Goal: Information Seeking & Learning: Learn about a topic

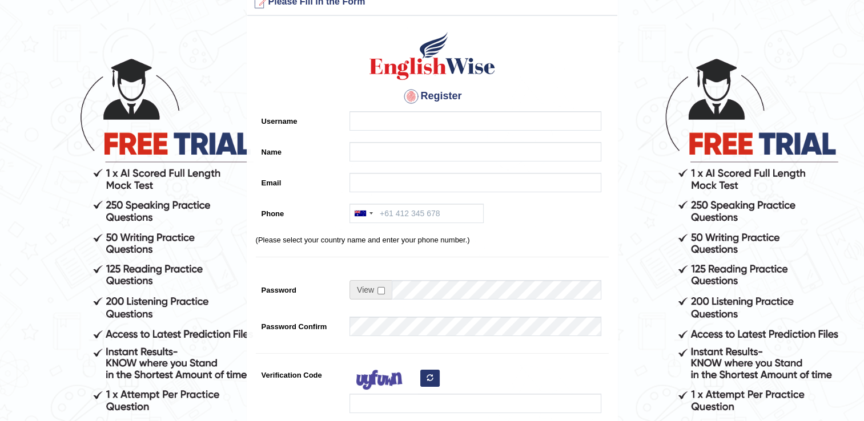
scroll to position [25, 0]
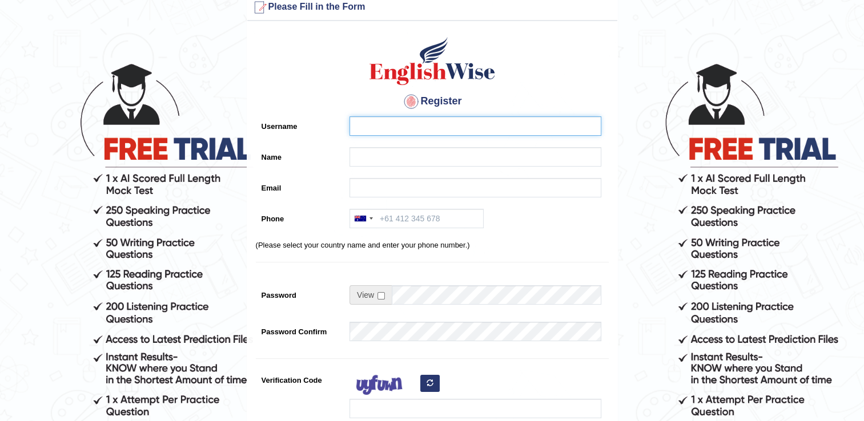
click at [371, 122] on input "Username" at bounding box center [476, 126] width 252 height 19
type input "hello"
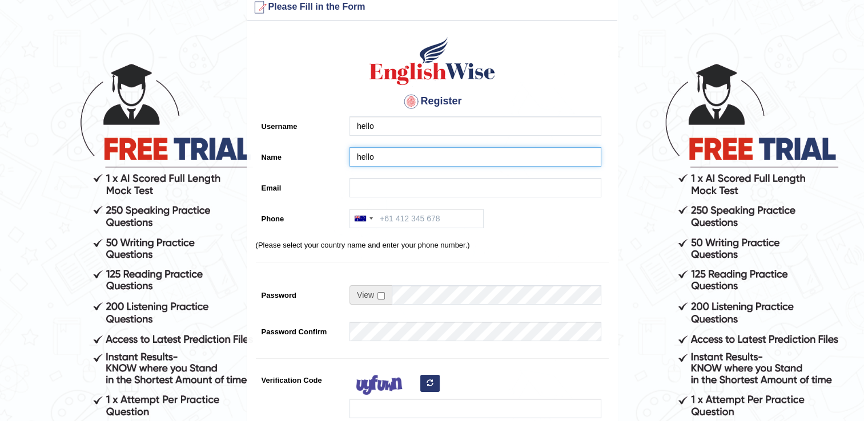
type input "sushikshakafle09@gmail.com"
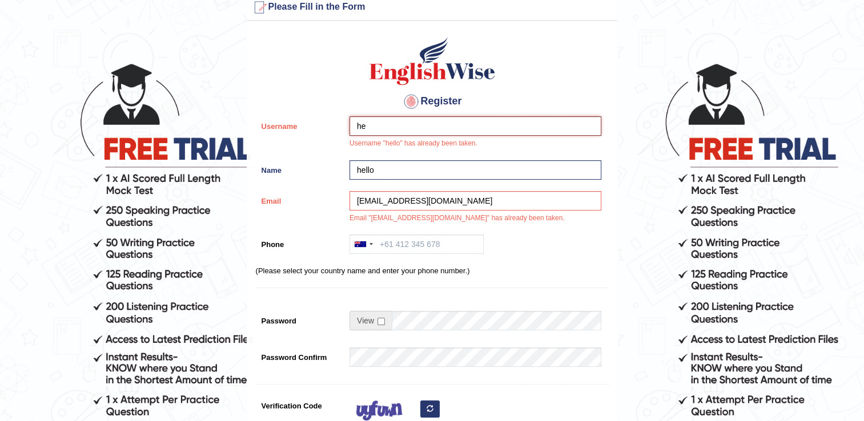
type input "h"
type input "sucxya"
click at [382, 161] on input "hello" at bounding box center [476, 169] width 252 height 19
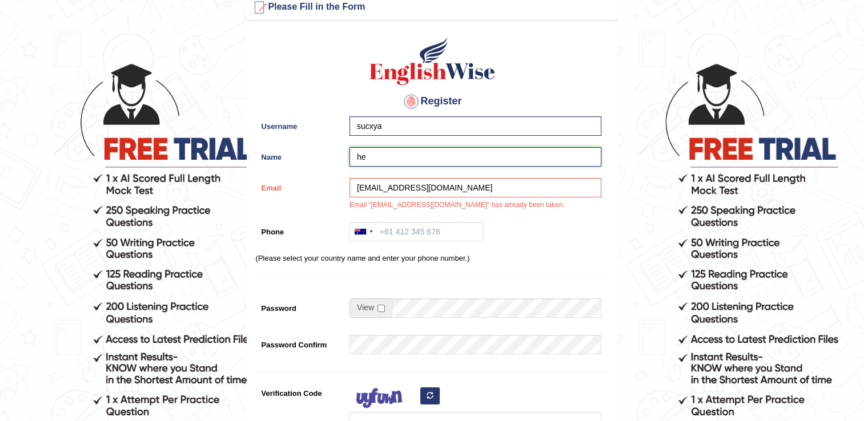
type input "h"
type input "sucxya"
click at [463, 187] on input "sushikshakafle09@gmail.com" at bounding box center [476, 187] width 252 height 19
type input "s"
type input "kaflesushiksha@gmail.com"
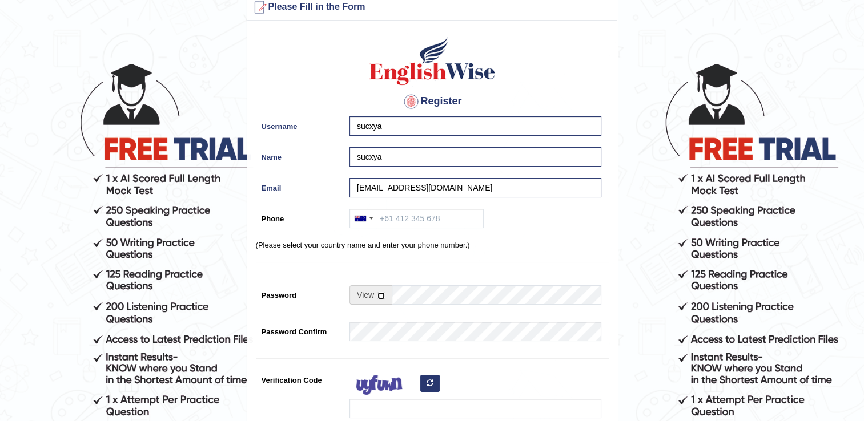
click at [381, 295] on input "checkbox" at bounding box center [381, 295] width 7 height 7
checkbox input "true"
click at [405, 298] on input "Password" at bounding box center [497, 295] width 210 height 19
type input "sucxya@12"
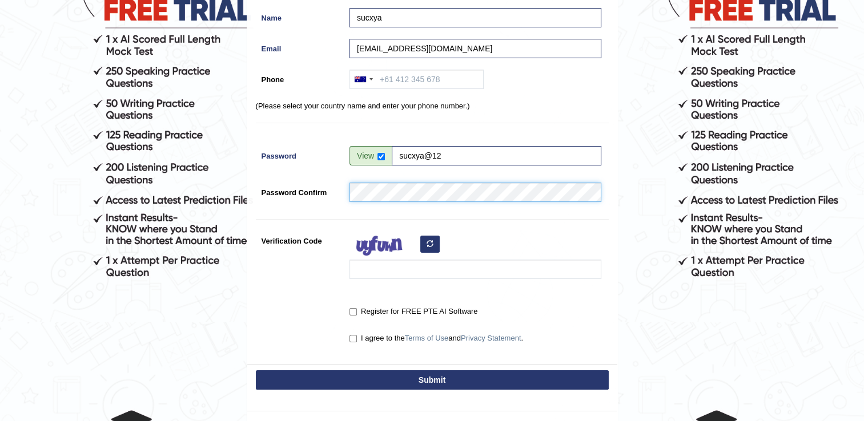
scroll to position [164, 0]
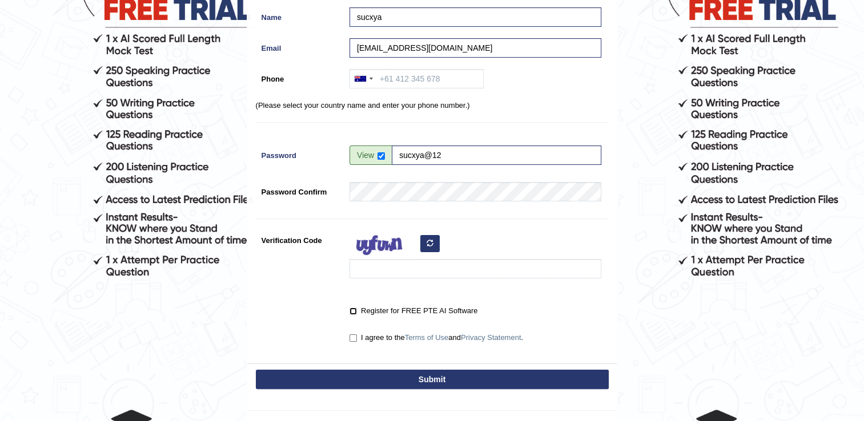
click at [354, 308] on input "Register for FREE PTE AI Software" at bounding box center [353, 311] width 7 height 7
checkbox input "true"
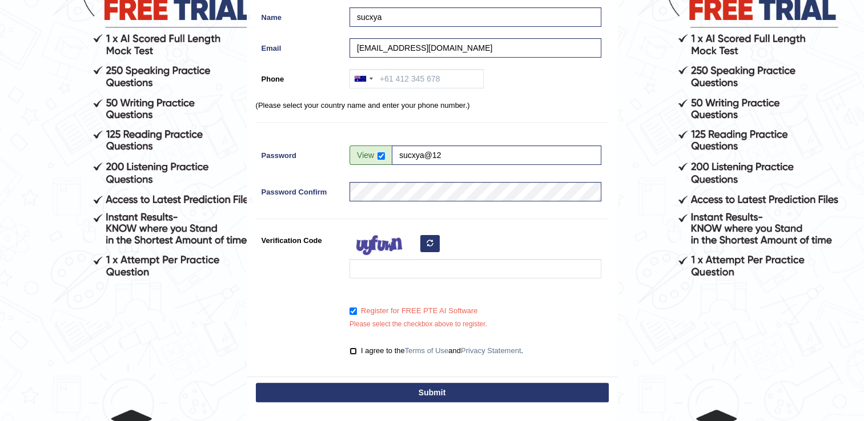
click at [352, 348] on input "I agree to the Terms of Use and Privacy Statement ." at bounding box center [353, 351] width 7 height 7
checkbox input "true"
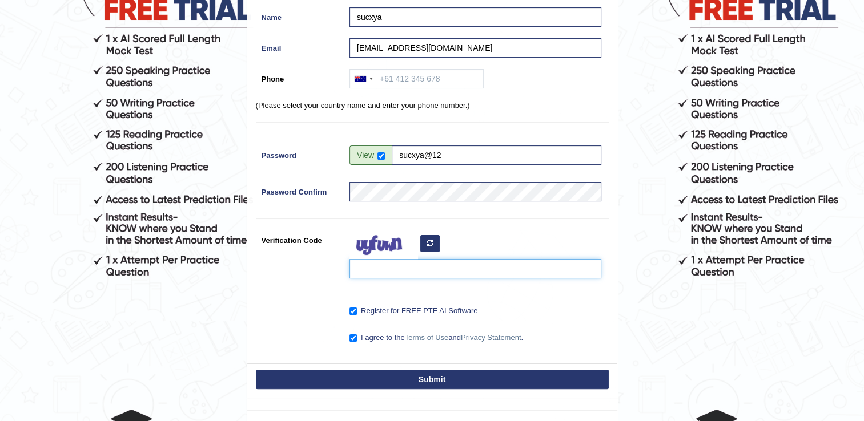
click at [425, 263] on input "Verification Code" at bounding box center [476, 268] width 252 height 19
type input "leoako"
click at [436, 378] on button "Submit" at bounding box center [432, 379] width 353 height 19
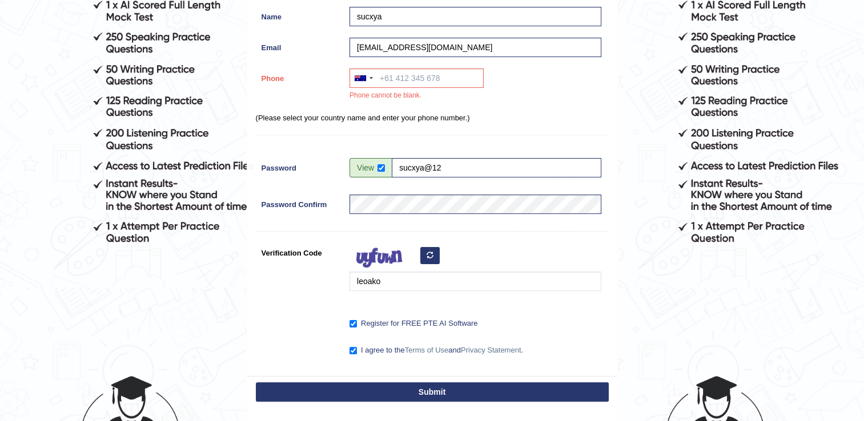
click at [434, 392] on button "Submit" at bounding box center [432, 392] width 353 height 19
click at [393, 77] on input "Phone" at bounding box center [417, 78] width 134 height 19
click at [368, 77] on div at bounding box center [363, 78] width 26 height 18
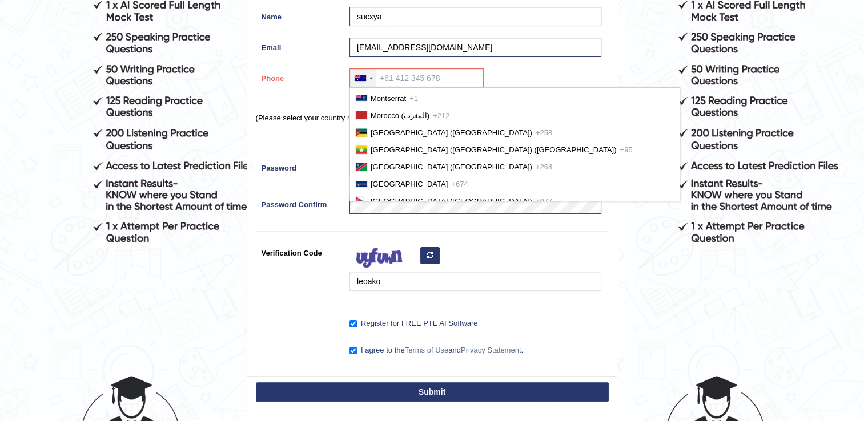
scroll to position [2604, 0]
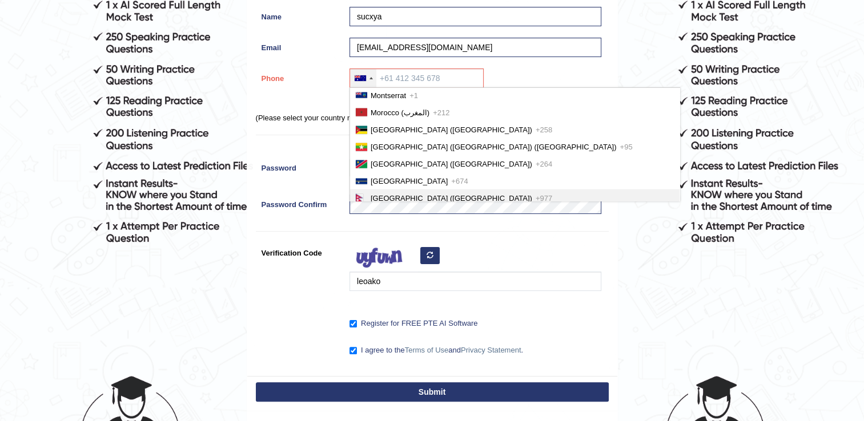
click at [379, 194] on span "Nepal (नेपाल)" at bounding box center [452, 198] width 162 height 9
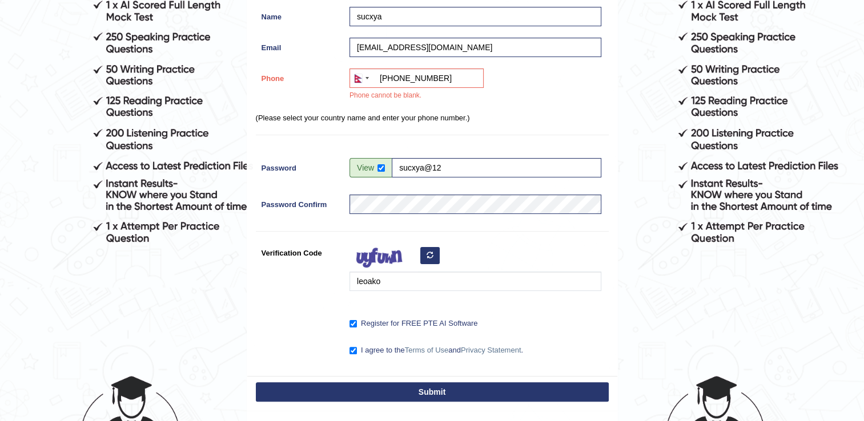
click at [487, 391] on button "Submit" at bounding box center [432, 392] width 353 height 19
click at [448, 76] on input "+9779863210693" at bounding box center [417, 78] width 134 height 19
type input "+9779845582421"
click at [427, 392] on button "Submit" at bounding box center [432, 392] width 353 height 19
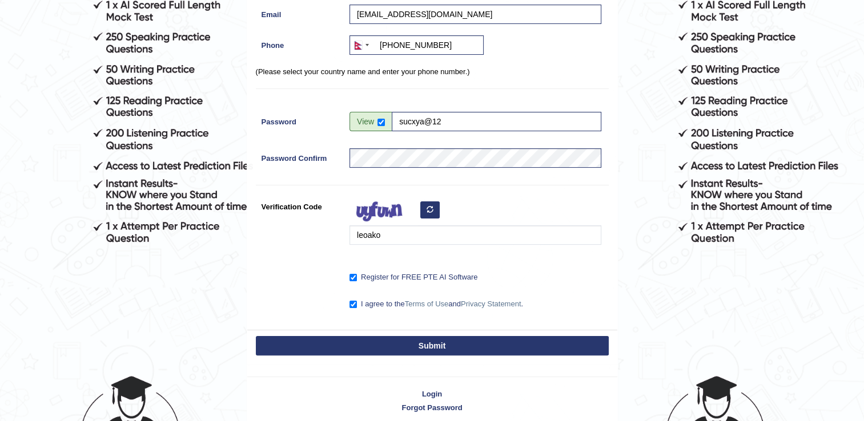
scroll to position [164, 0]
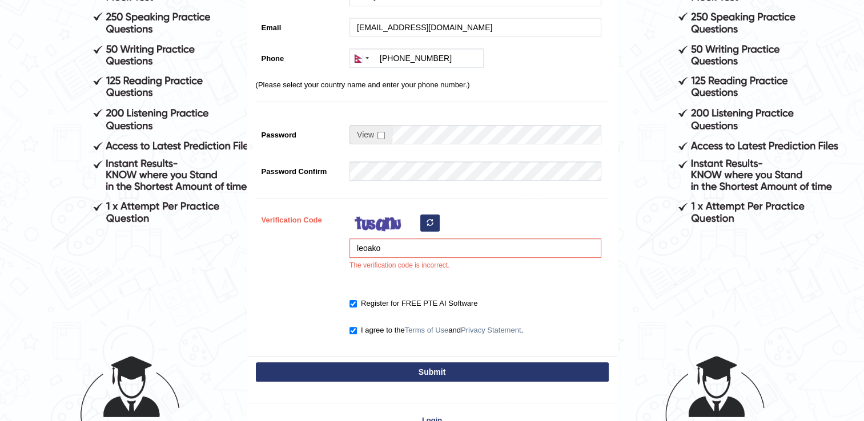
scroll to position [219, 0]
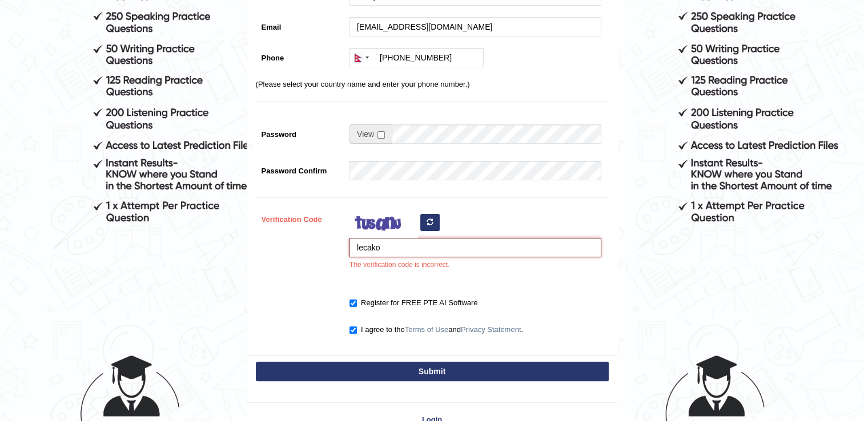
type input "lecako"
click at [437, 367] on button "Submit" at bounding box center [432, 371] width 353 height 19
type input "[PHONE_NUMBER]"
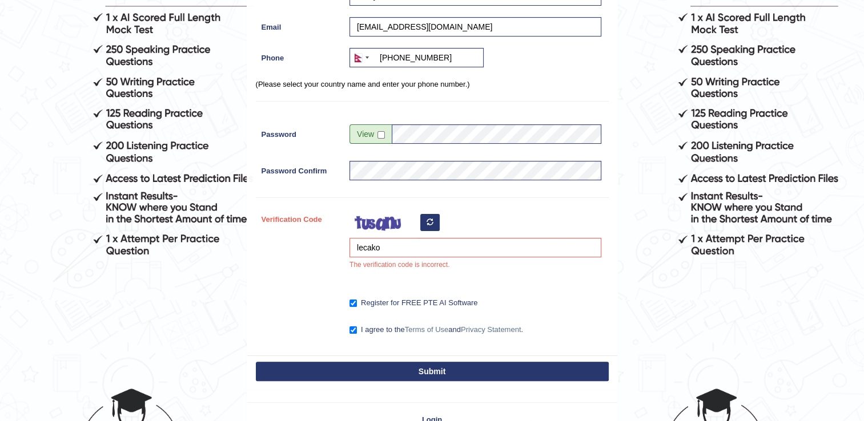
click at [432, 225] on icon "button" at bounding box center [430, 222] width 7 height 7
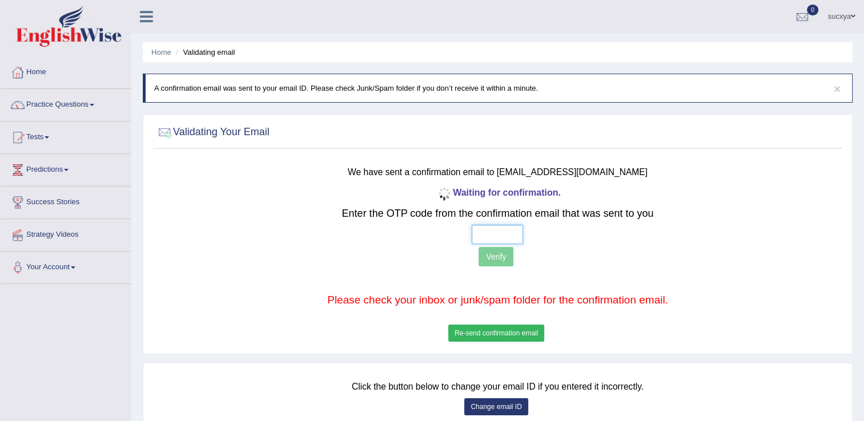
click at [504, 236] on input "text" at bounding box center [497, 234] width 51 height 19
type input "7 2 5 2"
click at [492, 254] on button "Verify" at bounding box center [496, 256] width 35 height 19
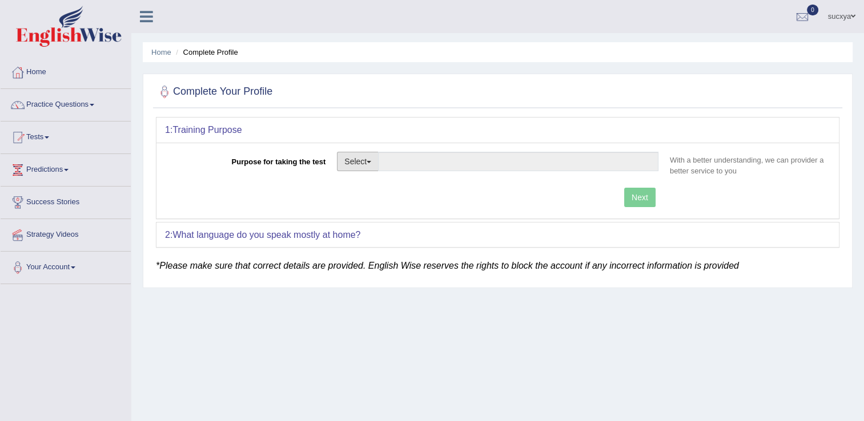
click at [361, 161] on button "Select" at bounding box center [358, 161] width 42 height 19
click at [361, 187] on link "Student Visa" at bounding box center [389, 186] width 102 height 15
type input "Student Visa"
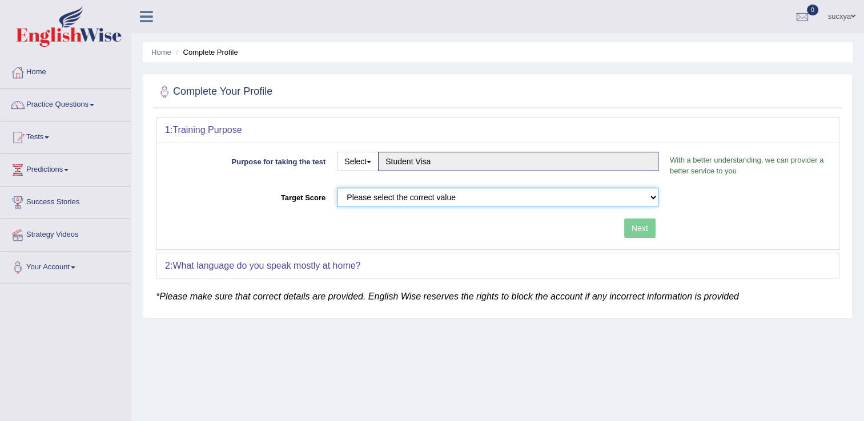
click at [509, 200] on select "Please select the correct value 50 (6 bands) 58 (6.5 bands) 65 (7 bands) 79 (8 …" at bounding box center [498, 197] width 322 height 19
select select "65"
click at [337, 188] on select "Please select the correct value 50 (6 bands) 58 (6.5 bands) 65 (7 bands) 79 (8 …" at bounding box center [498, 197] width 322 height 19
click at [639, 231] on button "Next" at bounding box center [639, 228] width 31 height 19
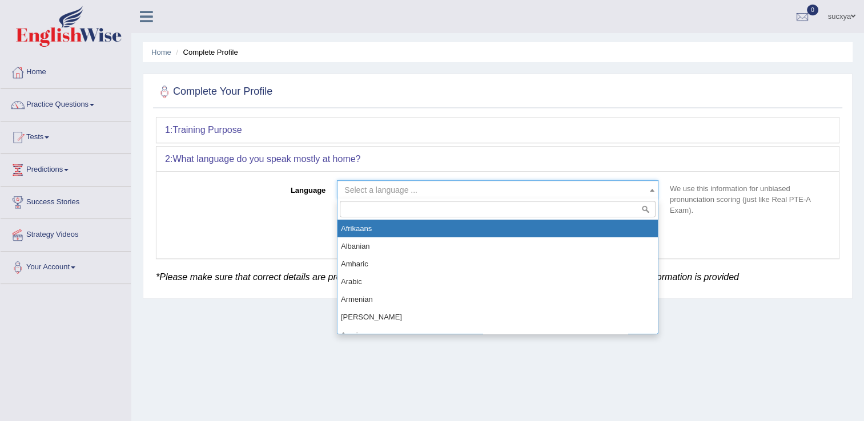
click at [519, 185] on span "Select a language ..." at bounding box center [494, 189] width 300 height 11
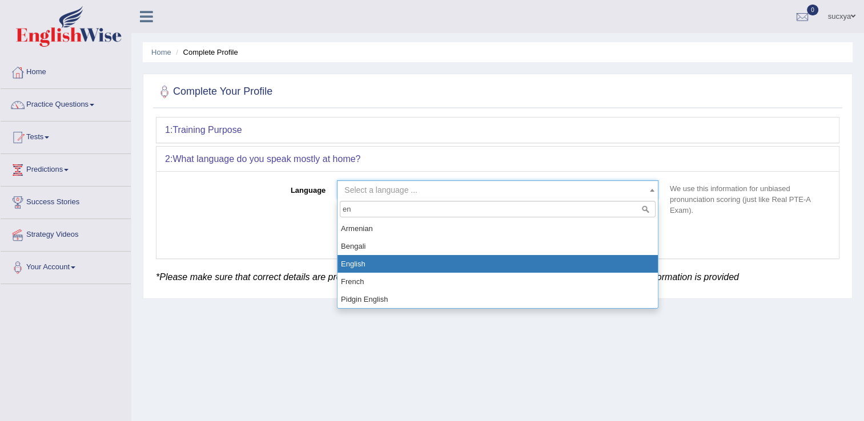
type input "en"
select select "English"
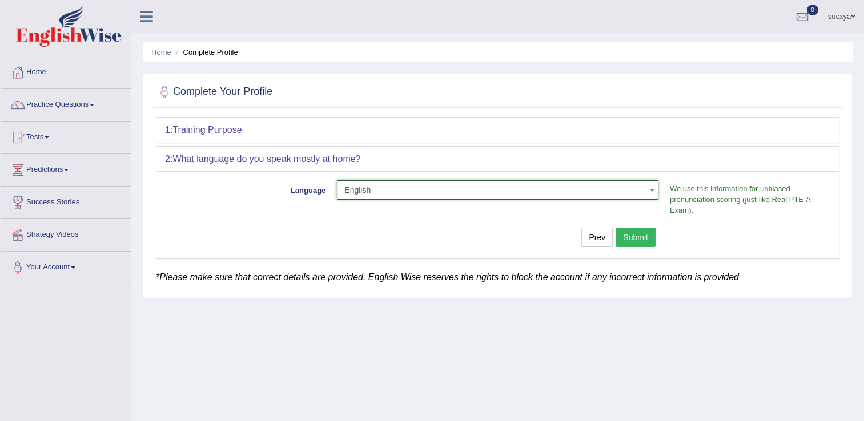
click at [642, 236] on button "Submit" at bounding box center [636, 237] width 40 height 19
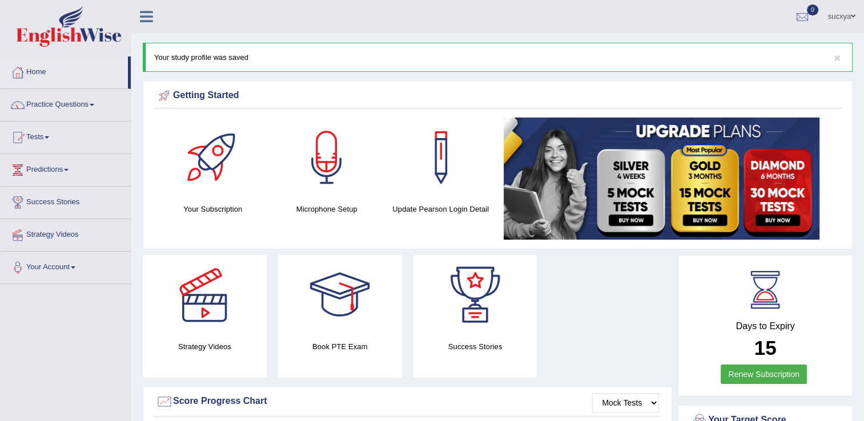
click at [745, 375] on link "Renew Subscription" at bounding box center [764, 374] width 86 height 19
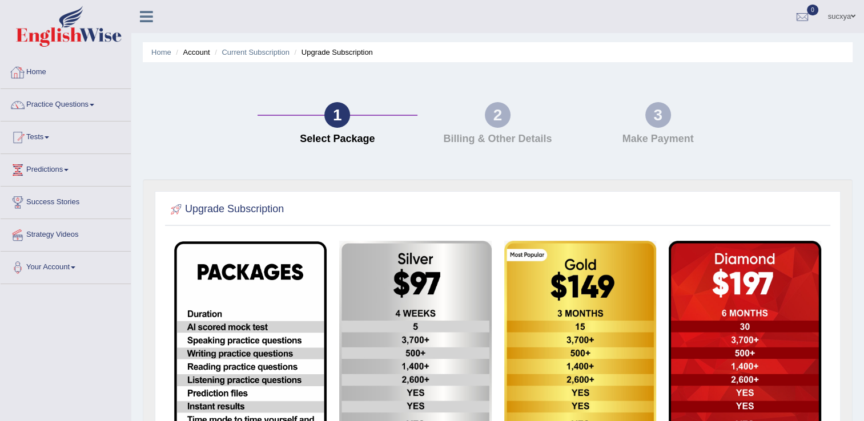
click at [31, 76] on link "Home" at bounding box center [66, 71] width 130 height 29
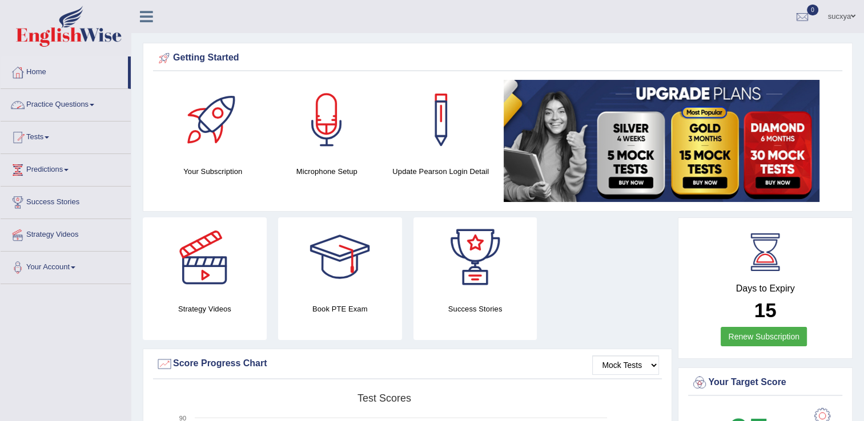
click at [64, 107] on link "Practice Questions" at bounding box center [66, 103] width 130 height 29
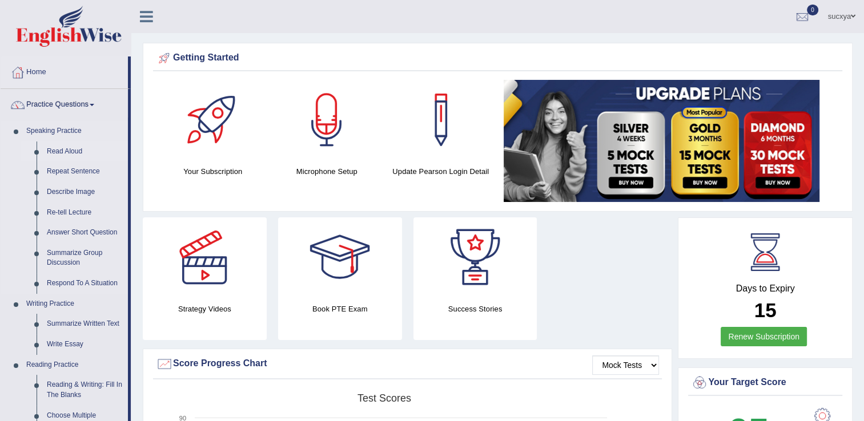
click at [69, 148] on link "Read Aloud" at bounding box center [85, 152] width 86 height 21
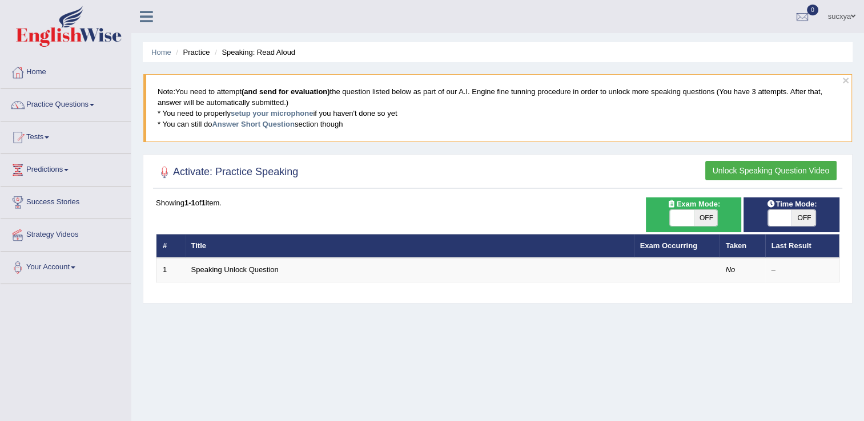
click at [706, 216] on span "OFF" at bounding box center [706, 218] width 24 height 16
checkbox input "true"
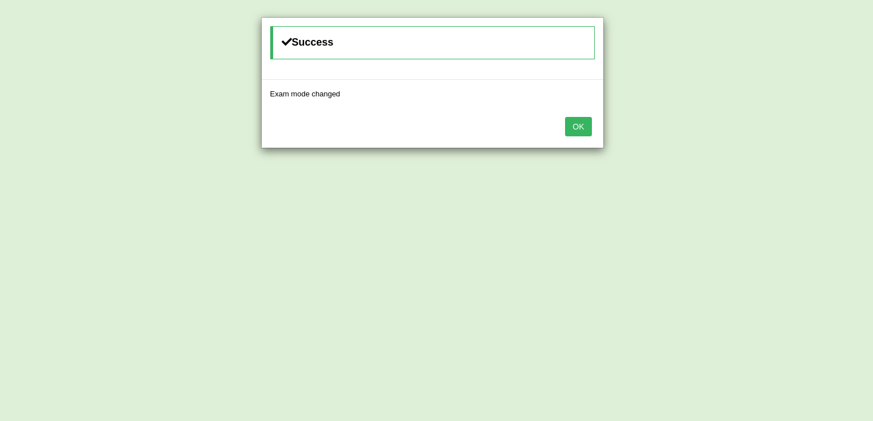
click at [583, 129] on button "OK" at bounding box center [578, 126] width 26 height 19
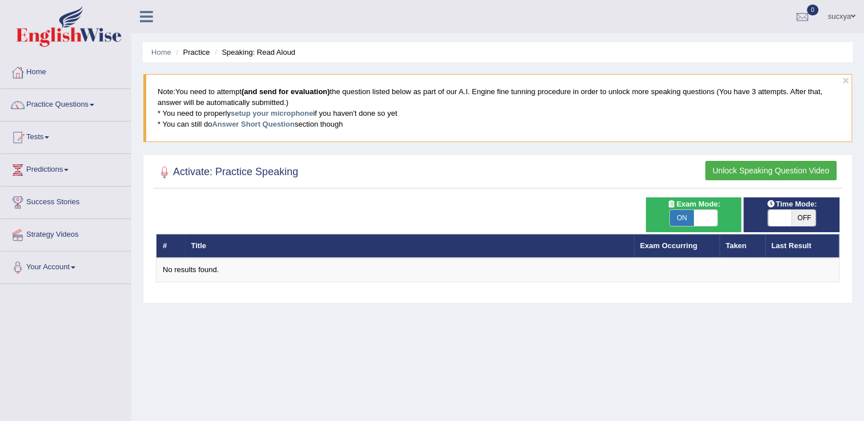
click at [802, 215] on span "OFF" at bounding box center [804, 218] width 24 height 16
checkbox input "true"
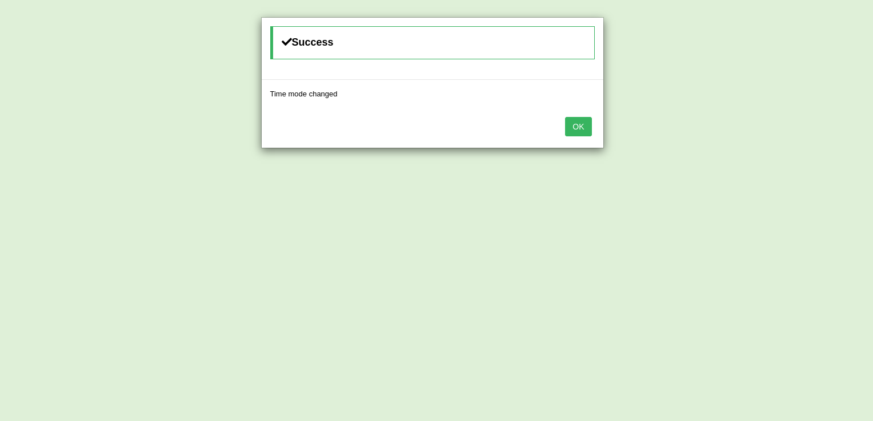
click at [573, 125] on button "OK" at bounding box center [578, 126] width 26 height 19
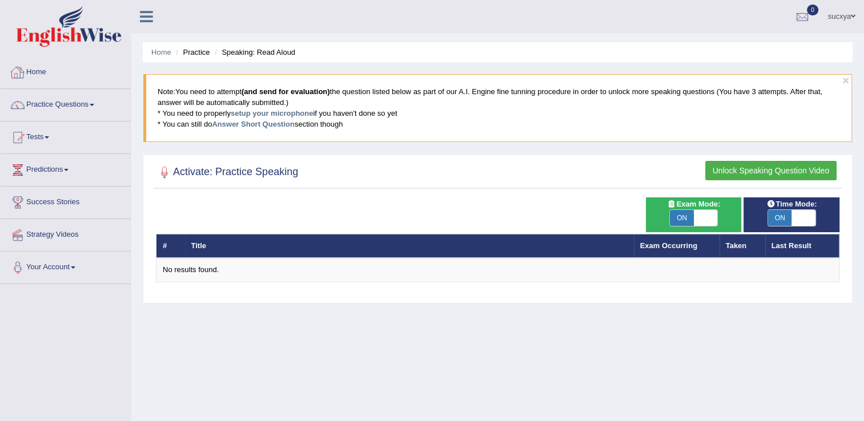
click at [259, 54] on li "Speaking: Read Aloud" at bounding box center [253, 52] width 83 height 11
click at [761, 170] on button "Unlock Speaking Question Video" at bounding box center [770, 170] width 131 height 19
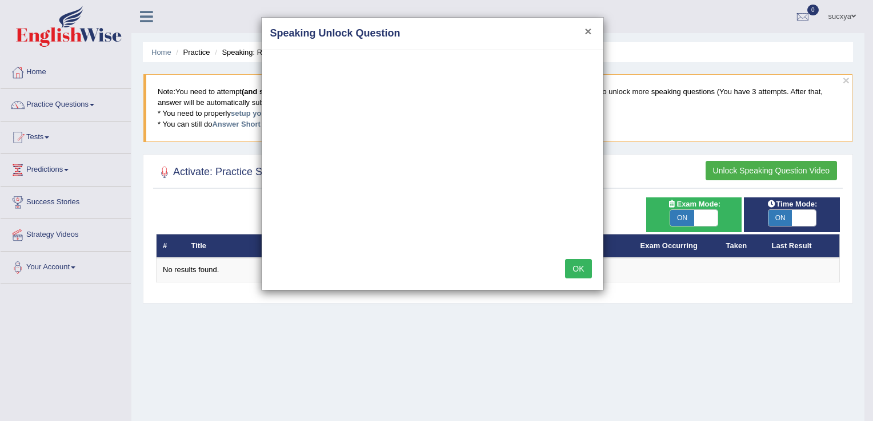
click at [589, 30] on button "×" at bounding box center [587, 31] width 7 height 12
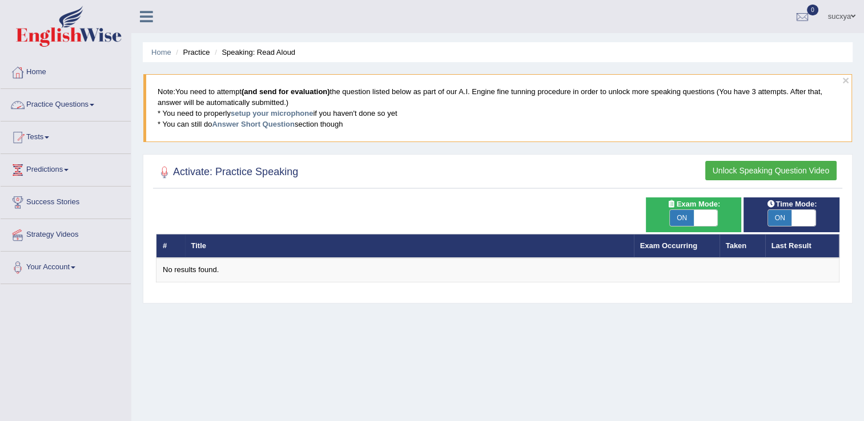
click at [68, 100] on link "Practice Questions" at bounding box center [66, 103] width 130 height 29
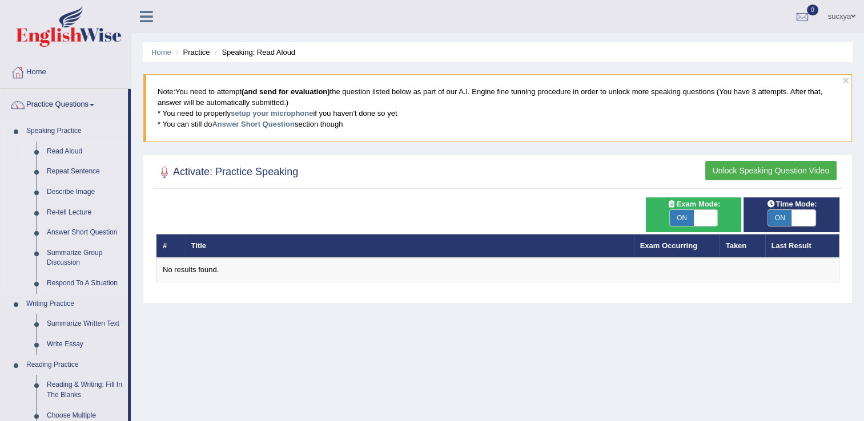
click at [64, 154] on link "Read Aloud" at bounding box center [85, 152] width 86 height 21
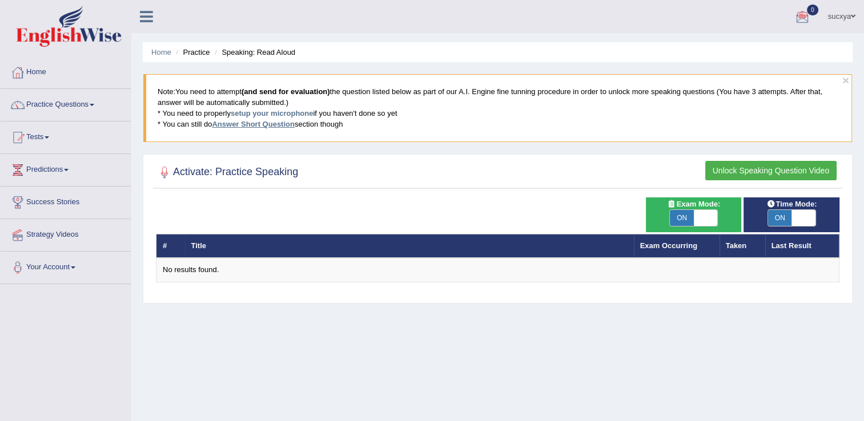
click at [261, 122] on link "Answer Short Question" at bounding box center [253, 124] width 82 height 9
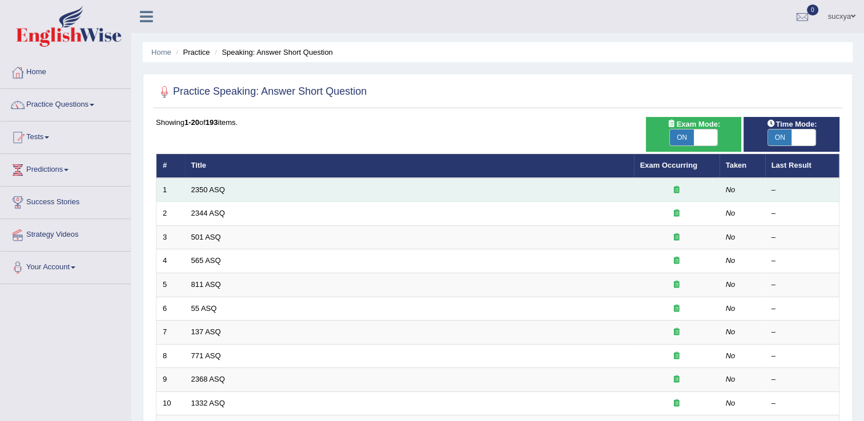
click at [259, 188] on td "2350 ASQ" at bounding box center [409, 190] width 449 height 24
click at [261, 190] on td "2350 ASQ" at bounding box center [409, 190] width 449 height 24
click at [199, 190] on link "2350 ASQ" at bounding box center [208, 190] width 34 height 9
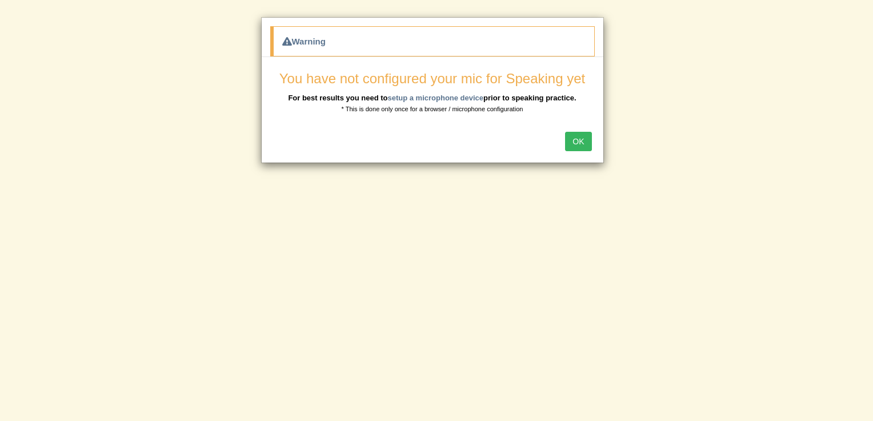
click at [578, 143] on button "OK" at bounding box center [578, 141] width 26 height 19
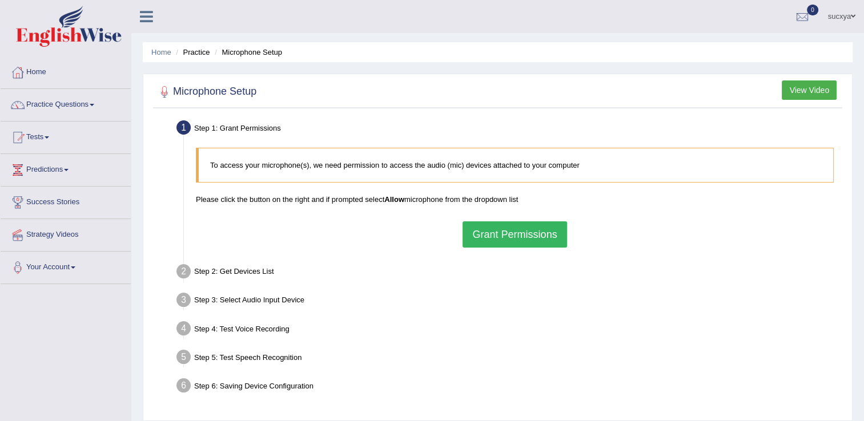
click at [512, 232] on button "Grant Permissions" at bounding box center [515, 235] width 104 height 26
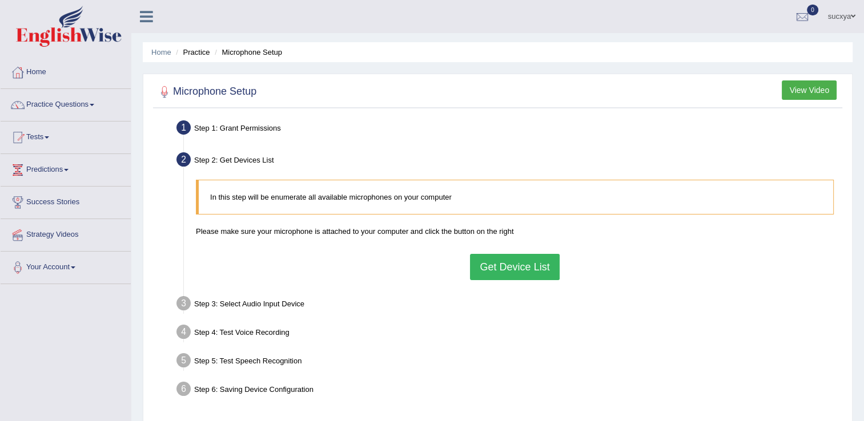
click at [512, 267] on button "Get Device List" at bounding box center [514, 267] width 89 height 26
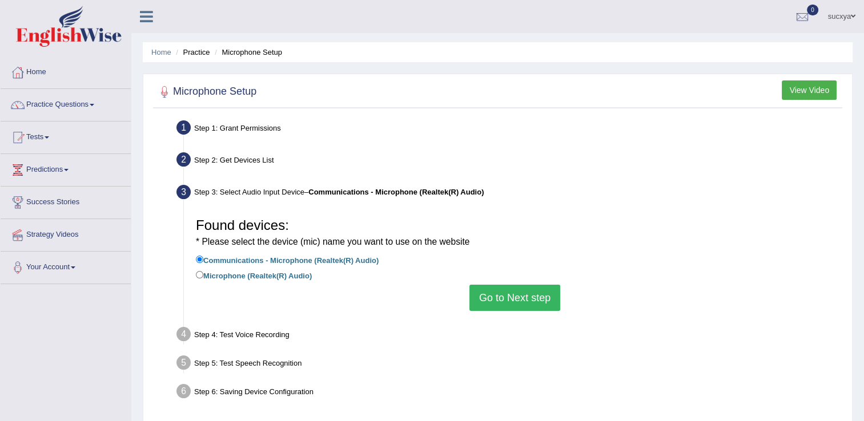
click at [512, 299] on button "Go to Next step" at bounding box center [514, 298] width 91 height 26
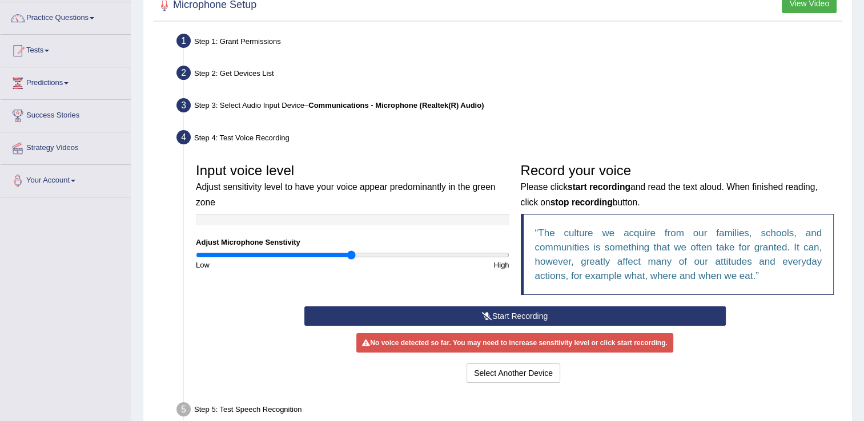
scroll to position [89, 0]
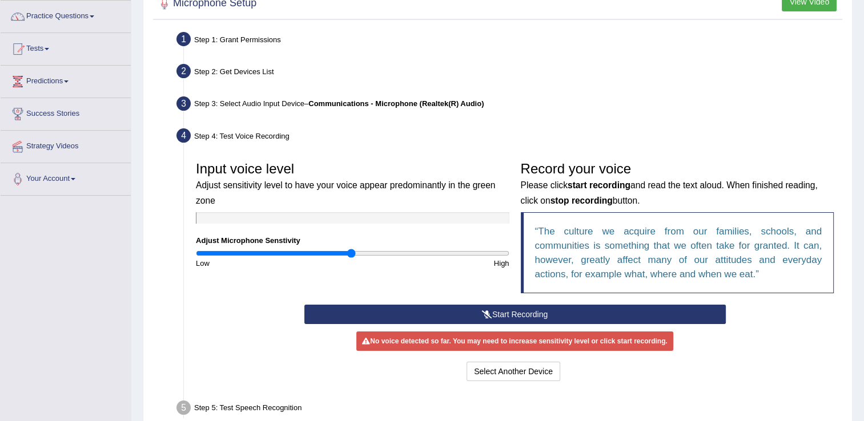
click at [480, 310] on button "Start Recording" at bounding box center [514, 314] width 421 height 19
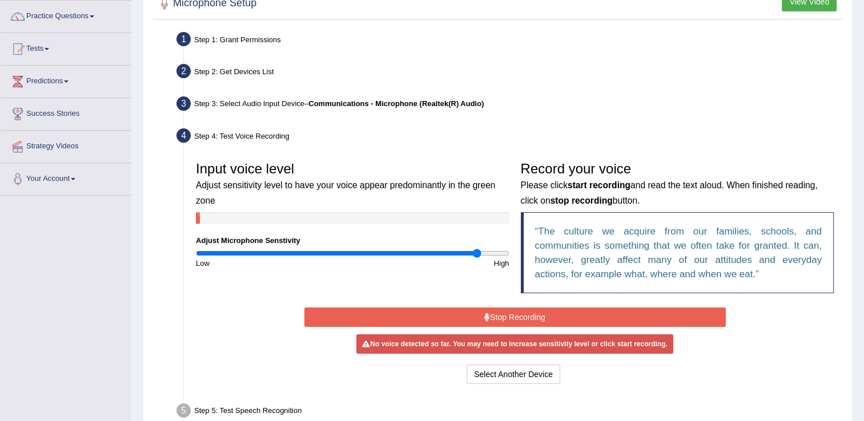
drag, startPoint x: 352, startPoint y: 254, endPoint x: 477, endPoint y: 265, distance: 126.2
click at [477, 258] on input "range" at bounding box center [353, 253] width 314 height 9
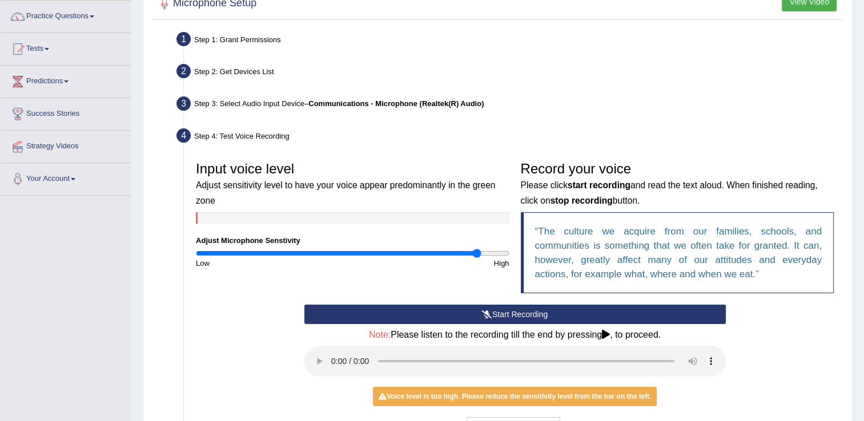
scroll to position [231, 0]
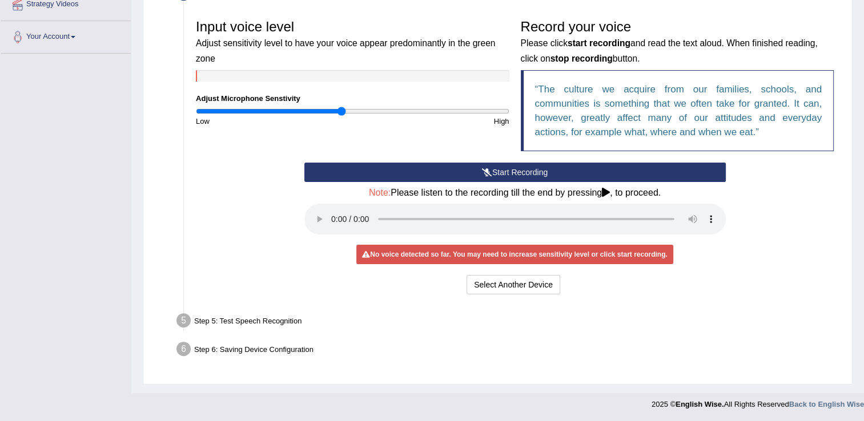
drag, startPoint x: 477, startPoint y: 111, endPoint x: 340, endPoint y: 119, distance: 136.8
click at [340, 116] on input "range" at bounding box center [353, 111] width 314 height 9
drag, startPoint x: 339, startPoint y: 109, endPoint x: 364, endPoint y: 109, distance: 25.1
click at [364, 109] on input "range" at bounding box center [353, 111] width 314 height 9
click at [452, 171] on button "Start Recording" at bounding box center [514, 172] width 421 height 19
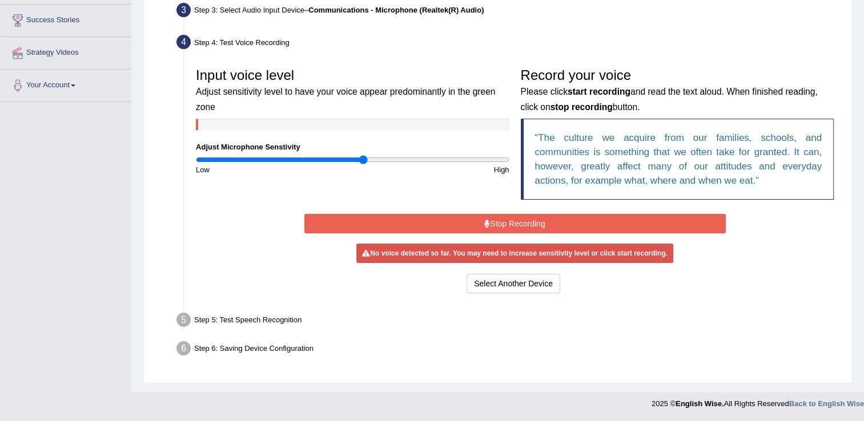
scroll to position [178, 0]
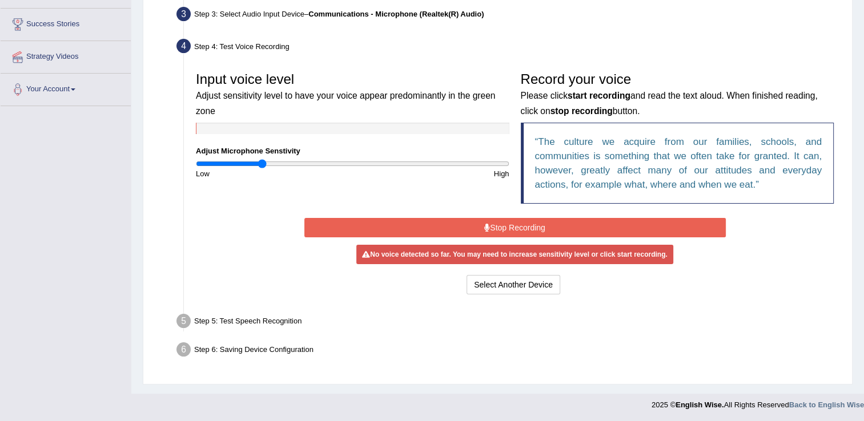
drag, startPoint x: 361, startPoint y: 162, endPoint x: 261, endPoint y: 170, distance: 100.3
type input "0.42"
click at [261, 168] on input "range" at bounding box center [353, 163] width 314 height 9
click at [441, 224] on button "Stop Recording" at bounding box center [514, 227] width 421 height 19
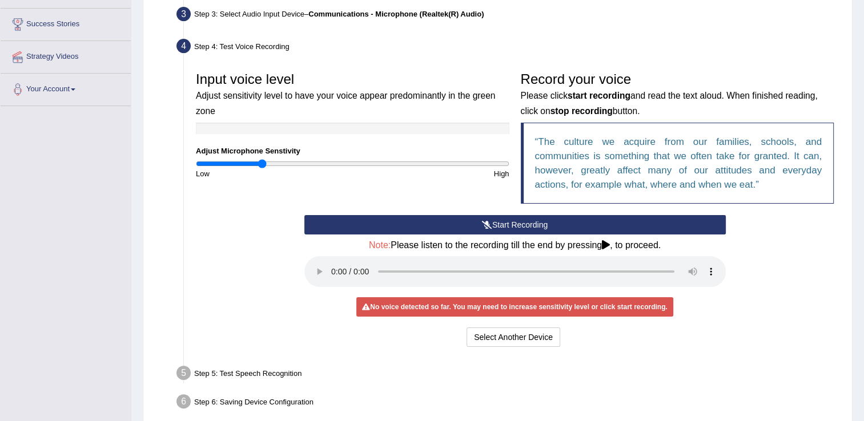
click at [279, 374] on div "Step 5: Test Speech Recognition" at bounding box center [509, 375] width 676 height 25
click at [275, 369] on div "Step 5: Test Speech Recognition" at bounding box center [509, 375] width 676 height 25
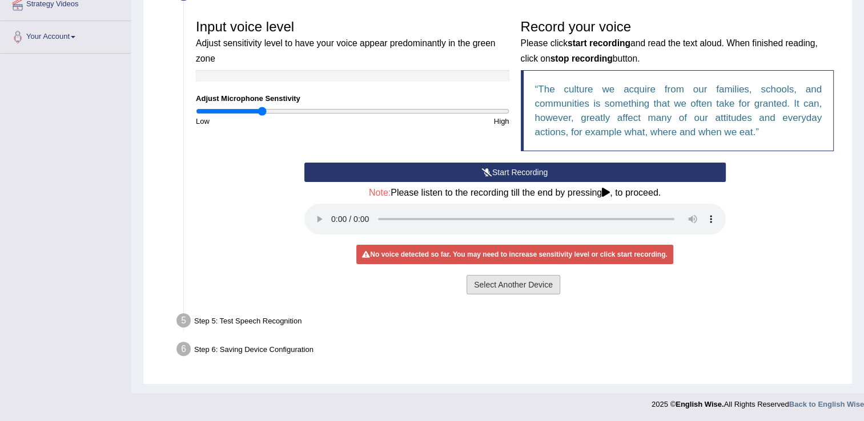
click at [501, 287] on button "Select Another Device" at bounding box center [514, 284] width 94 height 19
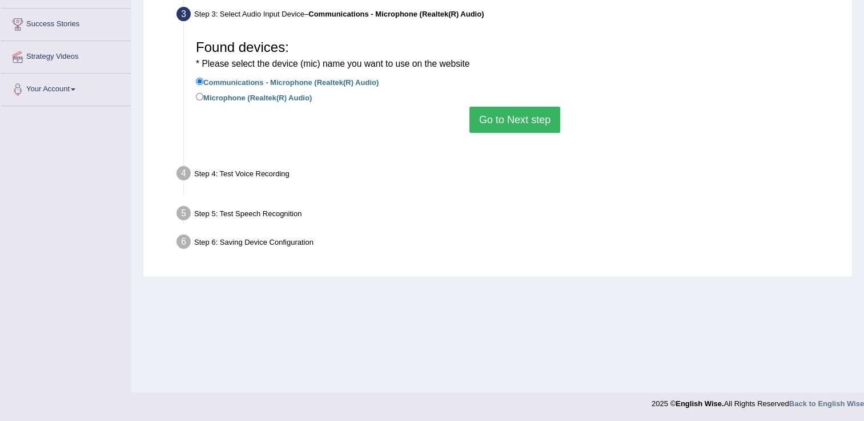
scroll to position [178, 0]
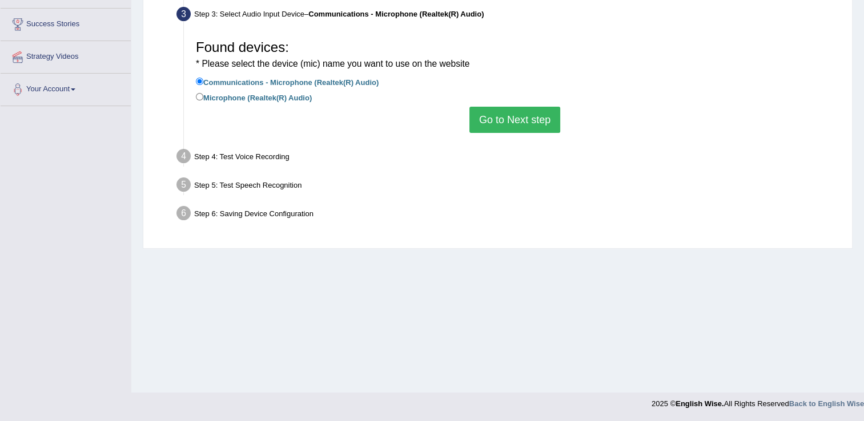
click at [241, 152] on div "Step 4: Test Voice Recording" at bounding box center [509, 158] width 676 height 25
click at [198, 98] on input "Microphone (Realtek(R) Audio)" at bounding box center [199, 96] width 7 height 7
radio input "true"
click at [533, 121] on button "Go to Next step" at bounding box center [514, 120] width 91 height 26
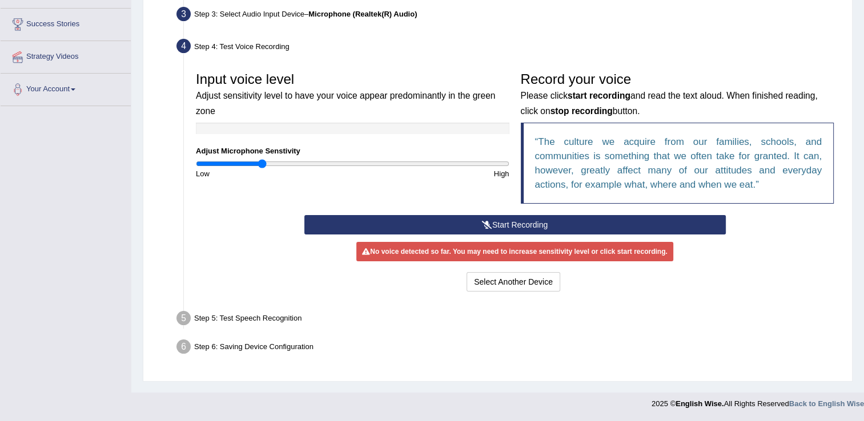
click at [497, 227] on button "Start Recording" at bounding box center [514, 224] width 421 height 19
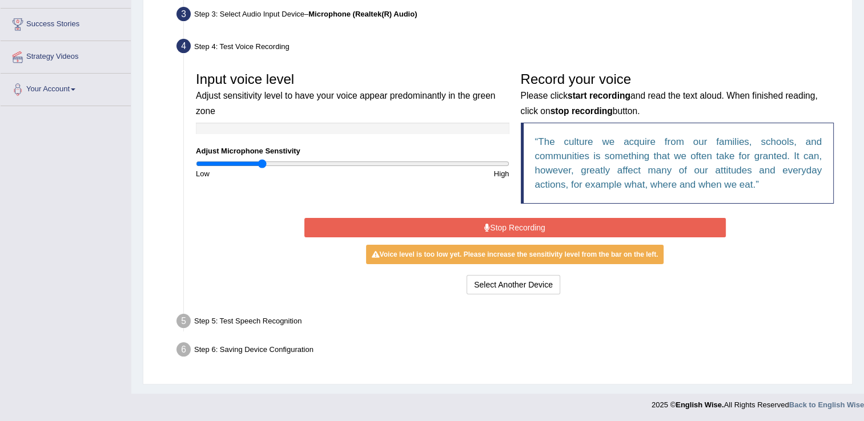
click at [497, 227] on button "Stop Recording" at bounding box center [514, 227] width 421 height 19
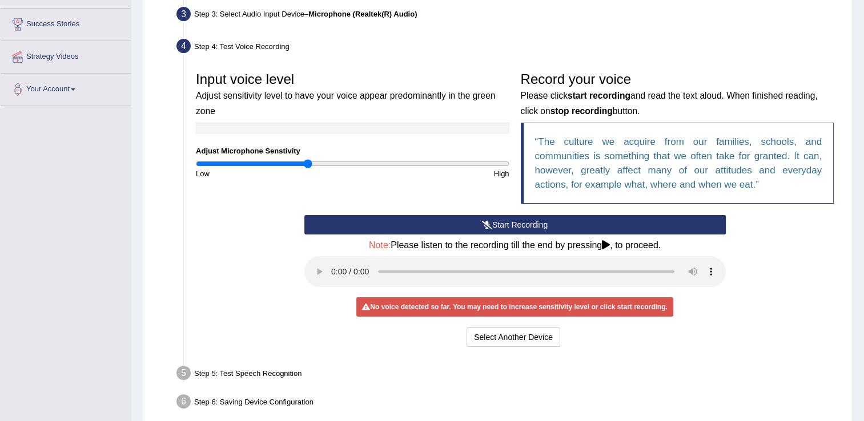
drag, startPoint x: 257, startPoint y: 159, endPoint x: 308, endPoint y: 163, distance: 51.0
click at [308, 163] on input "range" at bounding box center [353, 163] width 314 height 9
click at [282, 371] on div "Step 5: Test Speech Recognition" at bounding box center [509, 375] width 676 height 25
click at [258, 409] on div "Step 6: Saving Device Configuration" at bounding box center [509, 403] width 676 height 25
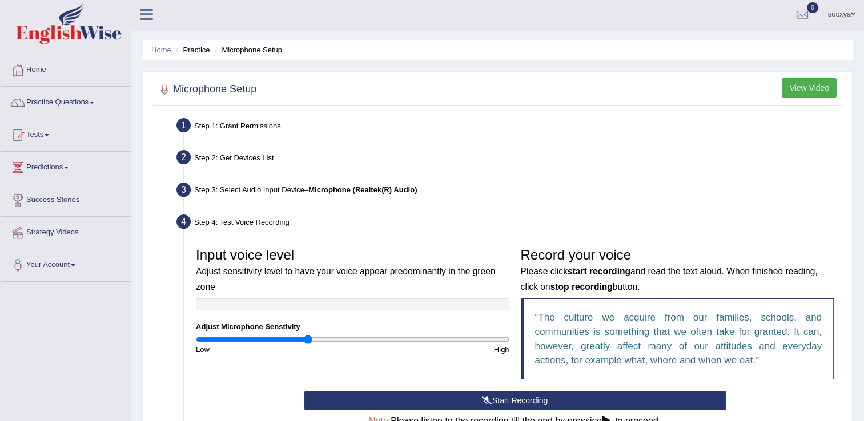
scroll to position [2, 0]
click at [811, 86] on button "View Video" at bounding box center [809, 87] width 55 height 19
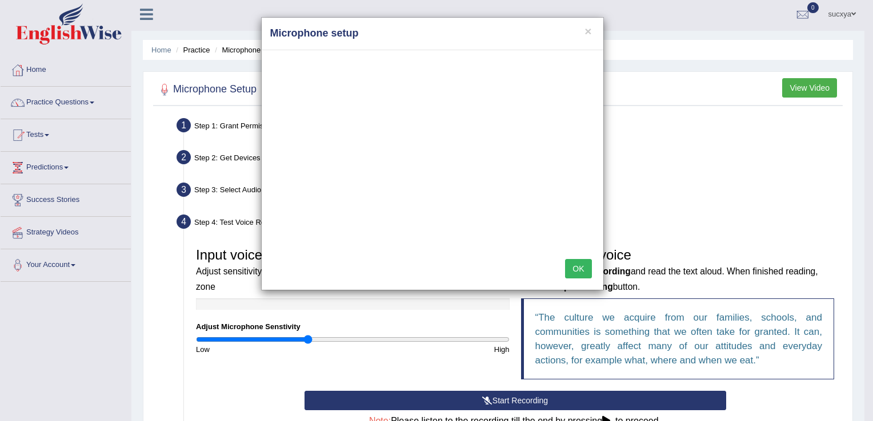
click at [75, 269] on div "× Microphone setup OK" at bounding box center [436, 210] width 873 height 421
click at [75, 262] on div "× Microphone setup OK" at bounding box center [436, 210] width 873 height 421
click at [49, 257] on div "× Microphone setup OK" at bounding box center [436, 210] width 873 height 421
click at [49, 262] on div "× Microphone setup OK" at bounding box center [436, 210] width 873 height 421
drag, startPoint x: 412, startPoint y: 35, endPoint x: 499, endPoint y: 22, distance: 88.4
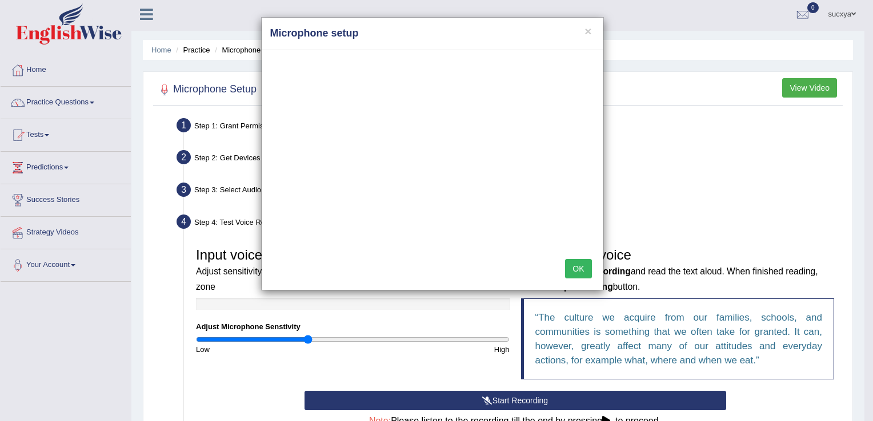
click at [499, 22] on div "× Microphone setup" at bounding box center [433, 34] width 342 height 33
drag, startPoint x: 305, startPoint y: 339, endPoint x: 299, endPoint y: 338, distance: 5.7
click at [299, 338] on div "× Microphone setup OK" at bounding box center [436, 210] width 873 height 421
click at [288, 338] on div "× Microphone setup OK" at bounding box center [436, 210] width 873 height 421
drag, startPoint x: 307, startPoint y: 335, endPoint x: 292, endPoint y: 335, distance: 14.3
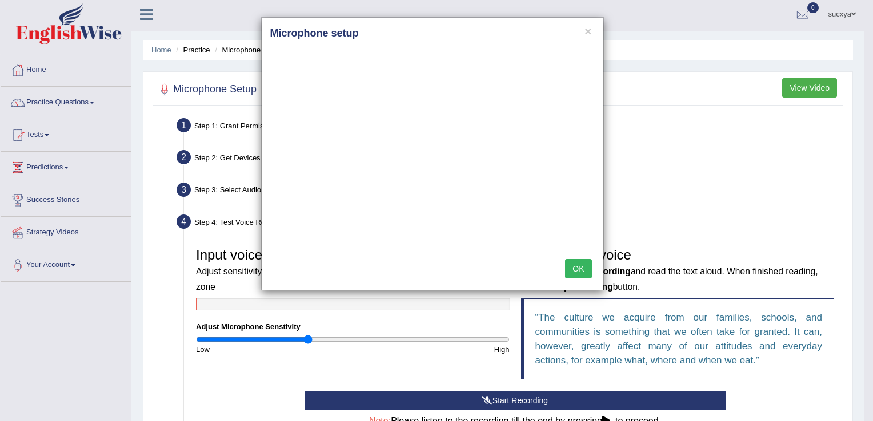
click at [292, 335] on div "× Microphone setup OK" at bounding box center [436, 210] width 873 height 421
click at [587, 33] on button "×" at bounding box center [587, 31] width 7 height 12
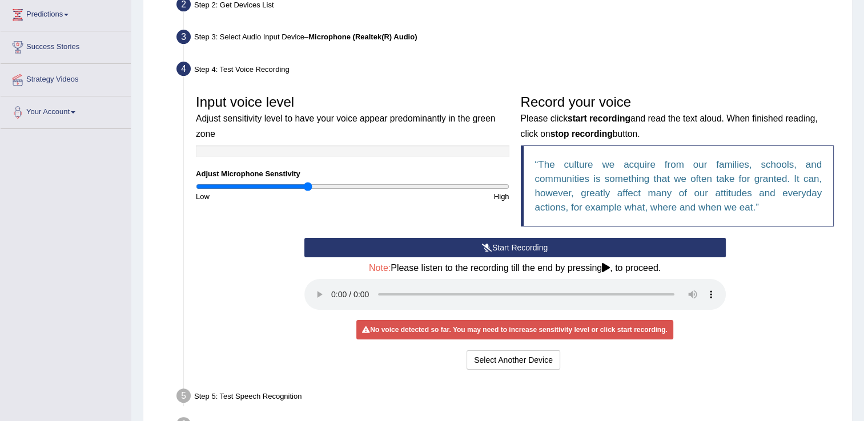
scroll to position [160, 0]
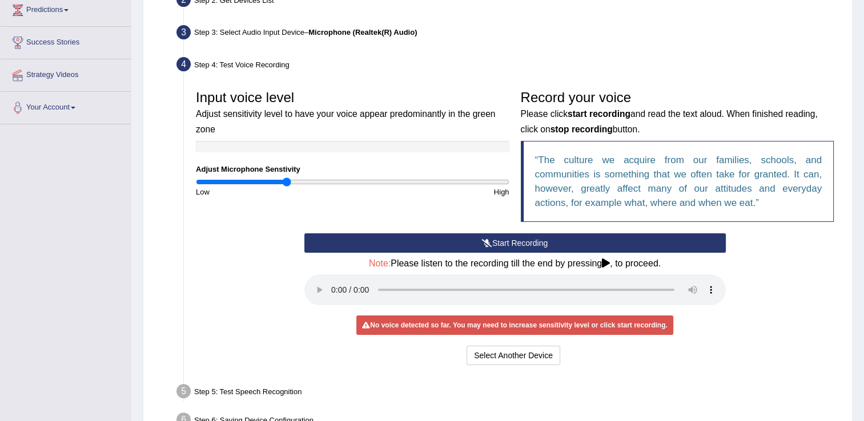
type input "0.58"
click at [287, 182] on input "range" at bounding box center [353, 182] width 314 height 9
click at [443, 244] on button "Start Recording" at bounding box center [514, 243] width 421 height 19
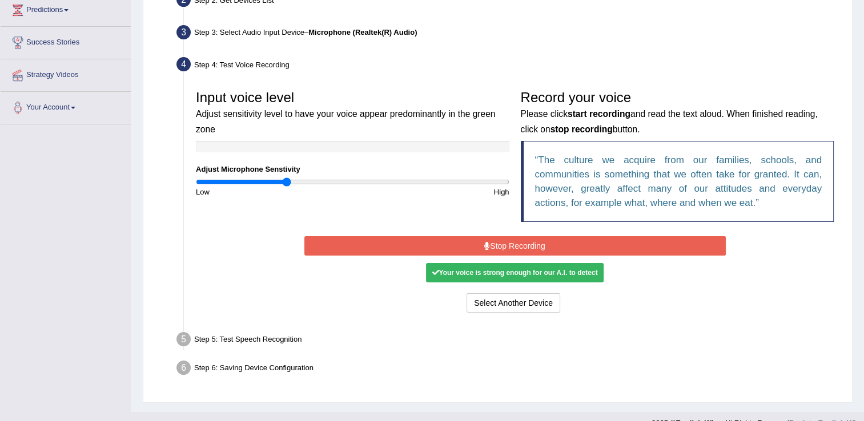
click at [443, 244] on button "Stop Recording" at bounding box center [514, 245] width 421 height 19
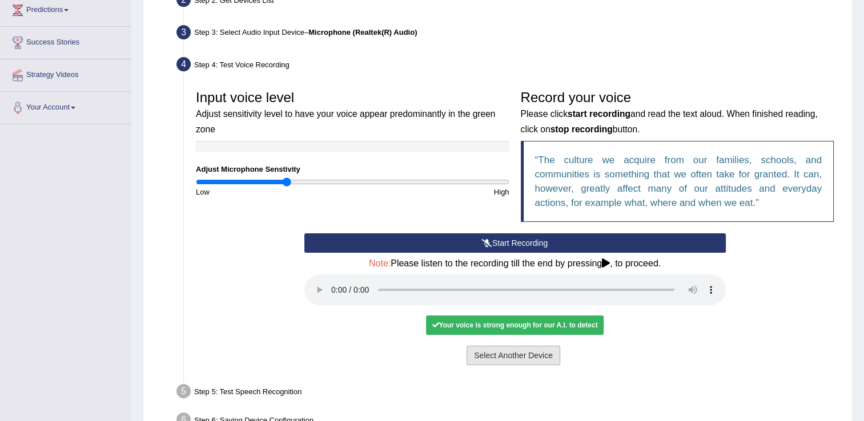
click at [496, 356] on button "Select Another Device" at bounding box center [514, 355] width 94 height 19
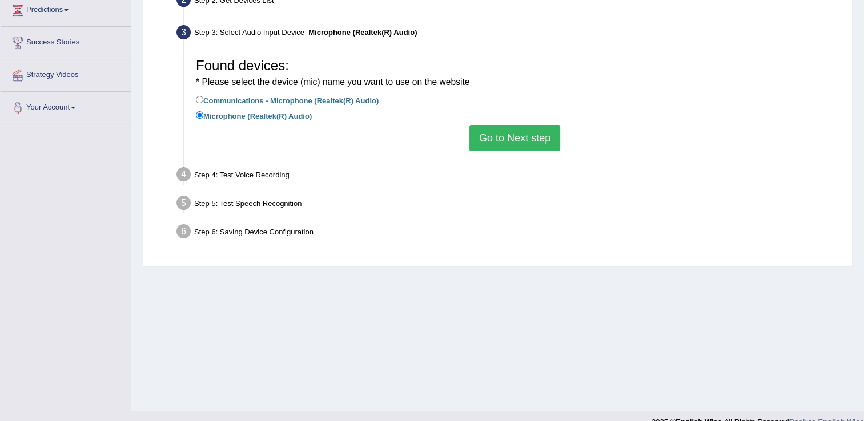
click at [496, 139] on button "Go to Next step" at bounding box center [514, 138] width 91 height 26
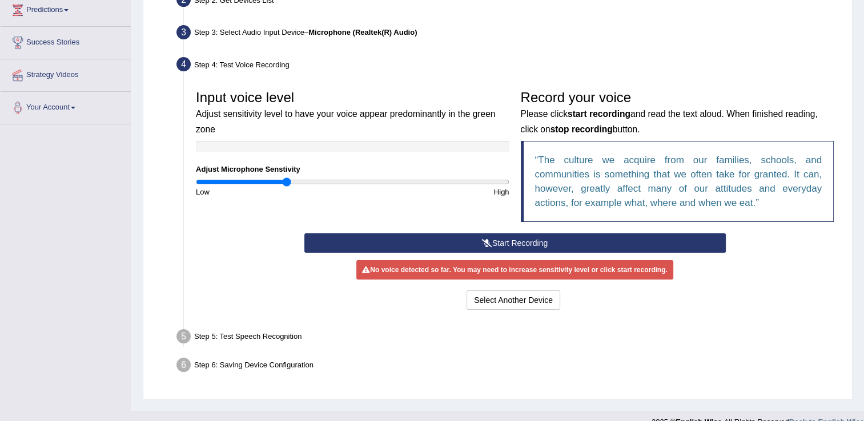
click at [274, 335] on div "Step 5: Test Speech Recognition" at bounding box center [509, 338] width 676 height 25
click at [510, 244] on button "Start Recording" at bounding box center [514, 243] width 421 height 19
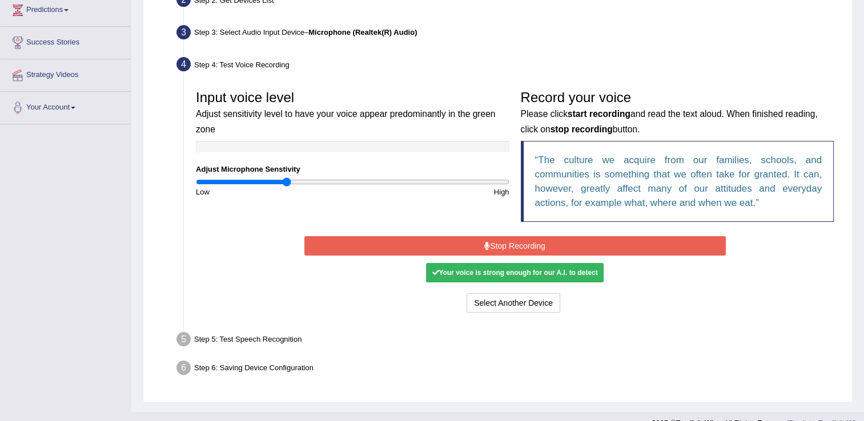
click at [510, 244] on button "Stop Recording" at bounding box center [514, 245] width 421 height 19
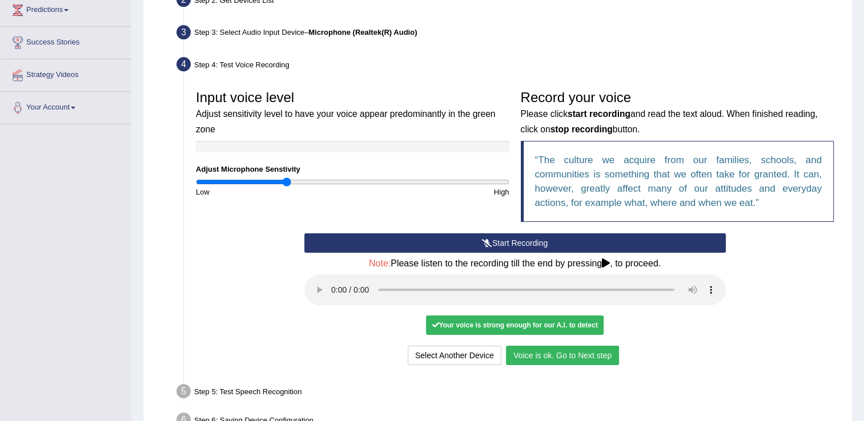
click at [549, 356] on button "Voice is ok. Go to Next step" at bounding box center [562, 355] width 113 height 19
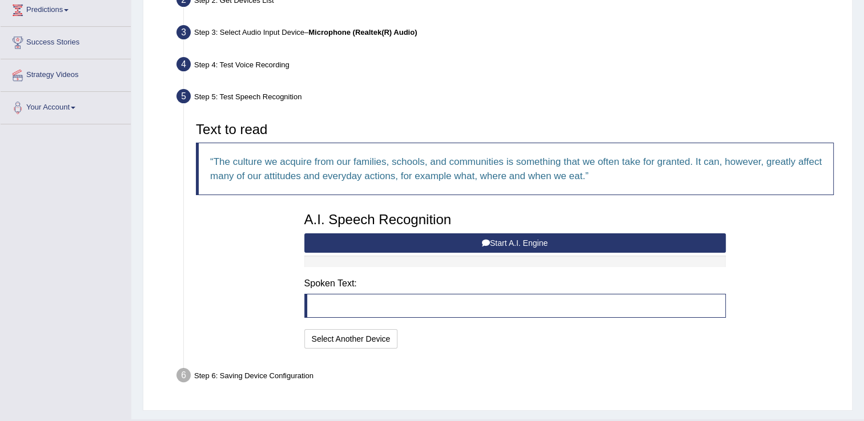
click at [476, 243] on button "Start A.I. Engine" at bounding box center [514, 243] width 421 height 19
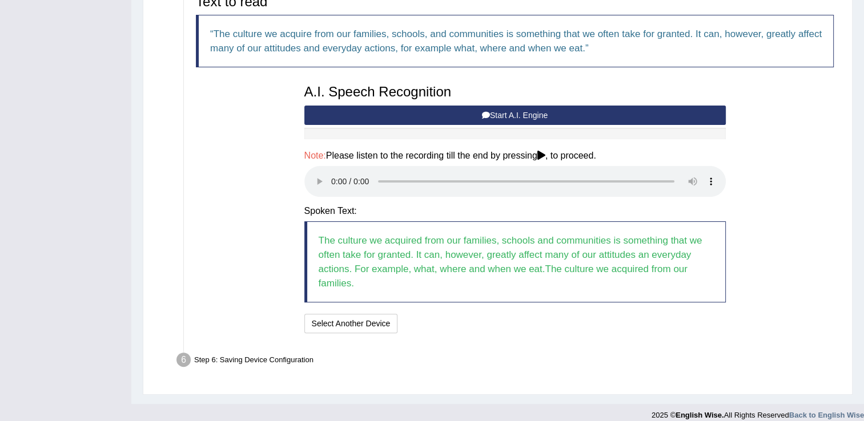
scroll to position [287, 0]
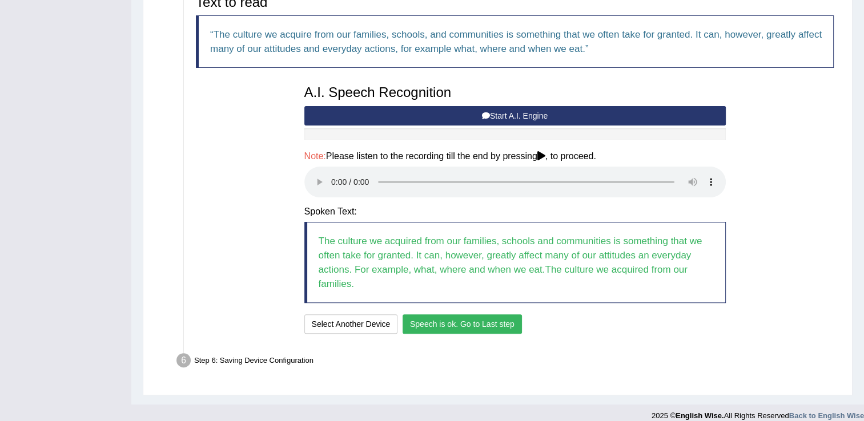
click at [476, 328] on button "Speech is ok. Go to Last step" at bounding box center [462, 324] width 119 height 19
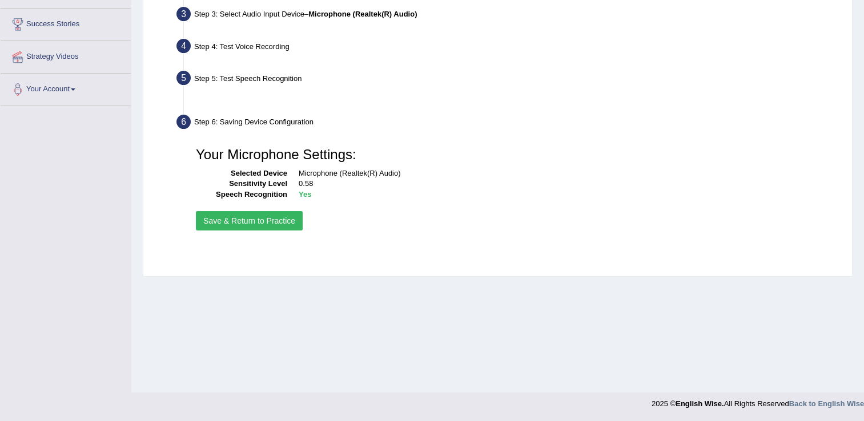
scroll to position [178, 0]
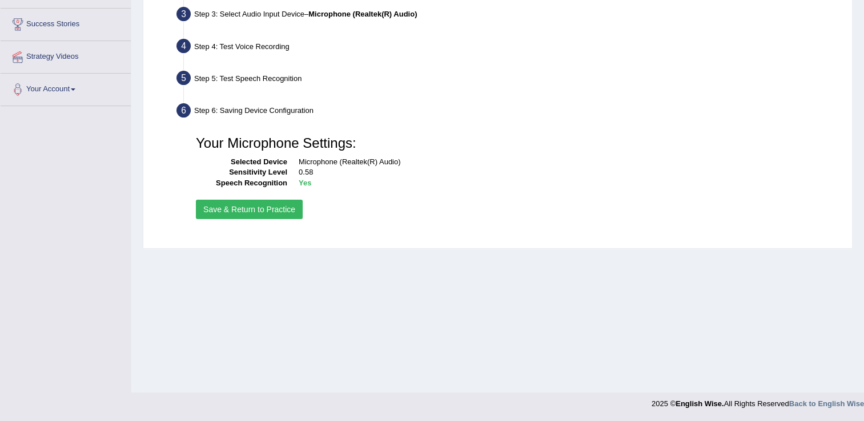
click at [264, 207] on button "Save & Return to Practice" at bounding box center [249, 209] width 107 height 19
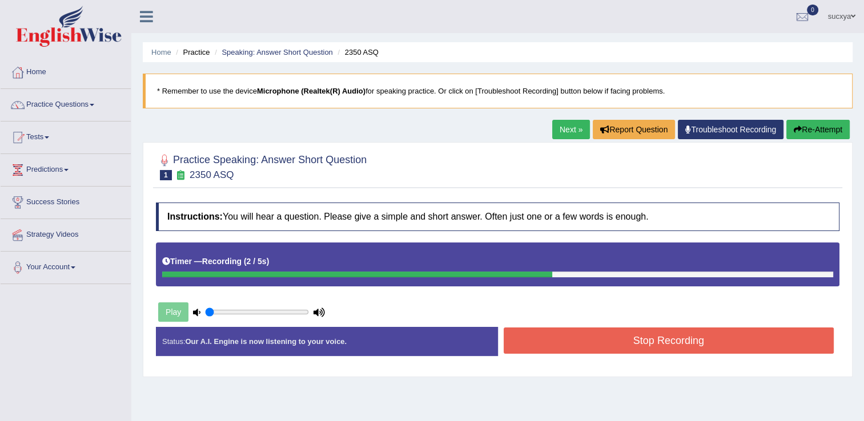
click at [604, 348] on button "Stop Recording" at bounding box center [669, 341] width 331 height 26
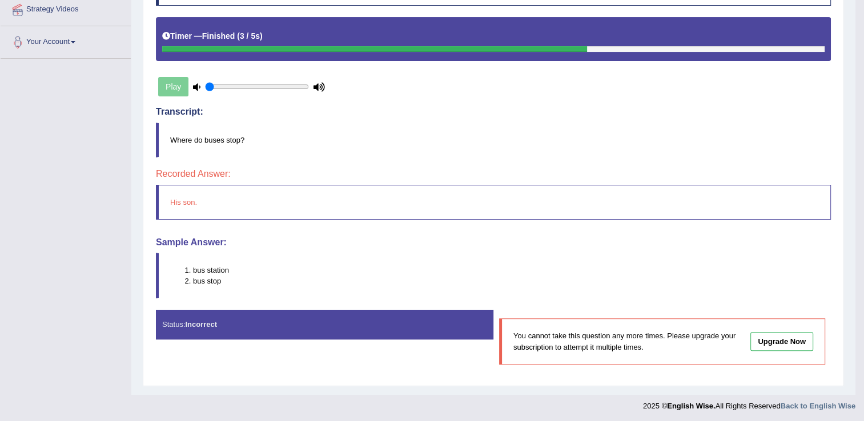
scroll to position [192, 0]
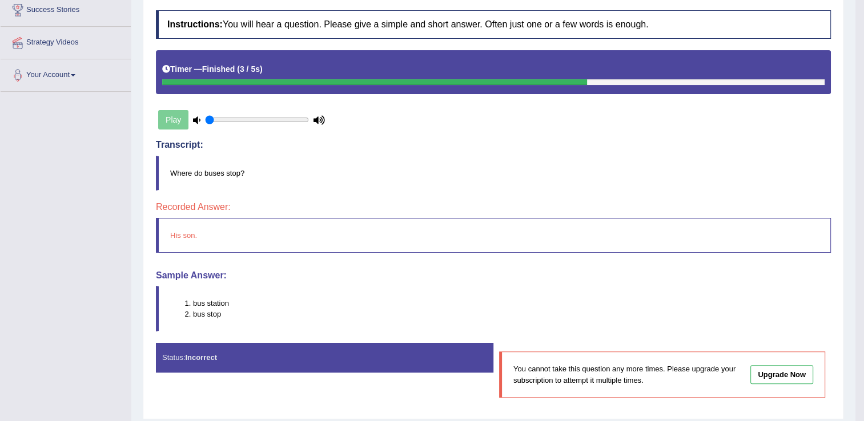
click at [175, 118] on div "Play" at bounding box center [241, 120] width 171 height 29
click at [170, 119] on div "Play" at bounding box center [241, 120] width 171 height 29
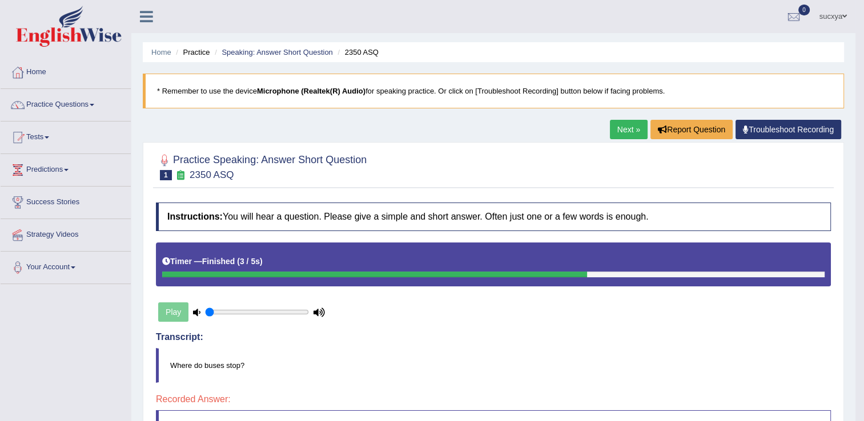
click at [629, 125] on link "Next »" at bounding box center [629, 129] width 38 height 19
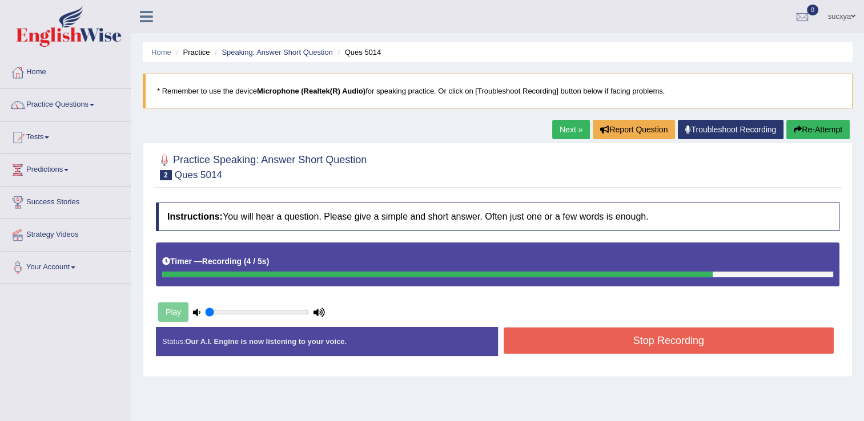
click at [548, 338] on button "Stop Recording" at bounding box center [669, 341] width 331 height 26
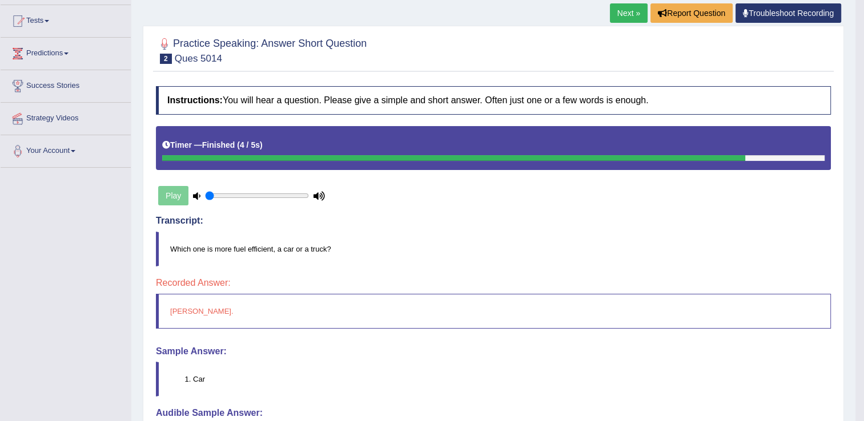
scroll to position [117, 0]
click at [617, 8] on link "Next »" at bounding box center [629, 12] width 38 height 19
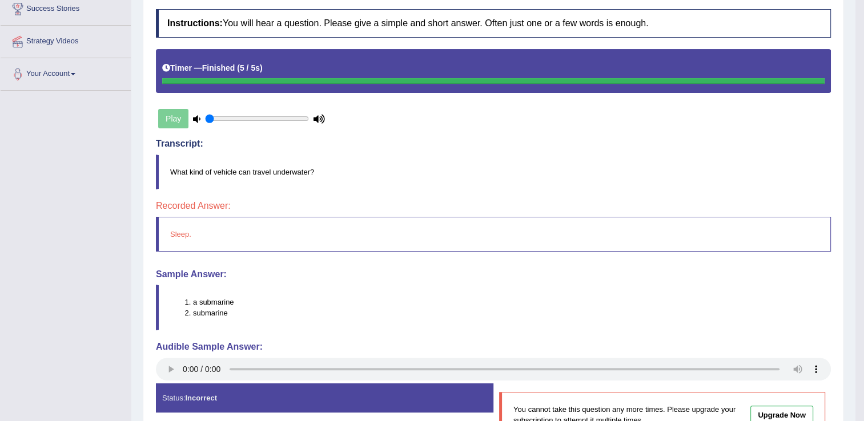
scroll to position [114, 0]
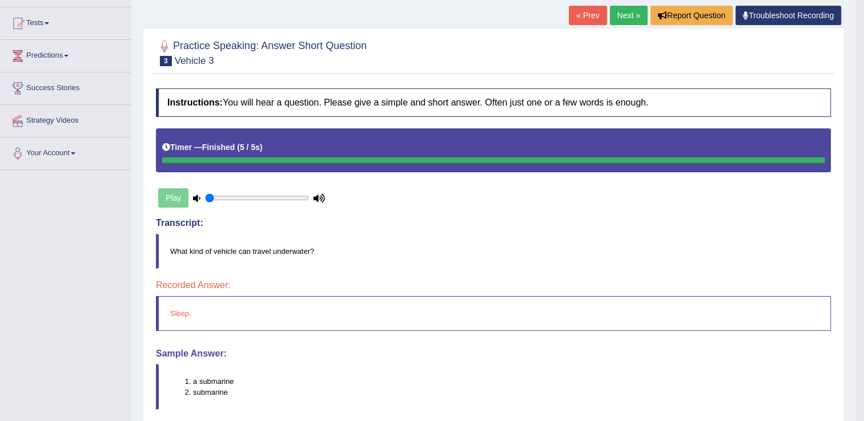
click at [629, 13] on link "Next »" at bounding box center [629, 15] width 38 height 19
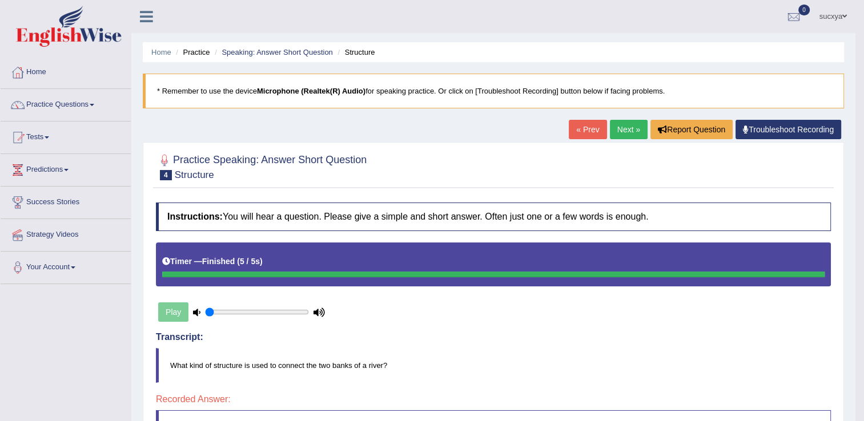
click at [54, 102] on link "Practice Questions" at bounding box center [66, 103] width 130 height 29
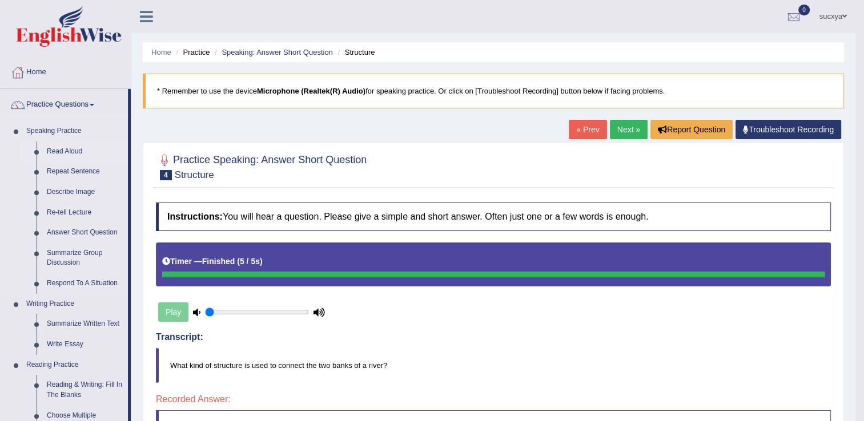
click at [55, 155] on link "Read Aloud" at bounding box center [85, 152] width 86 height 21
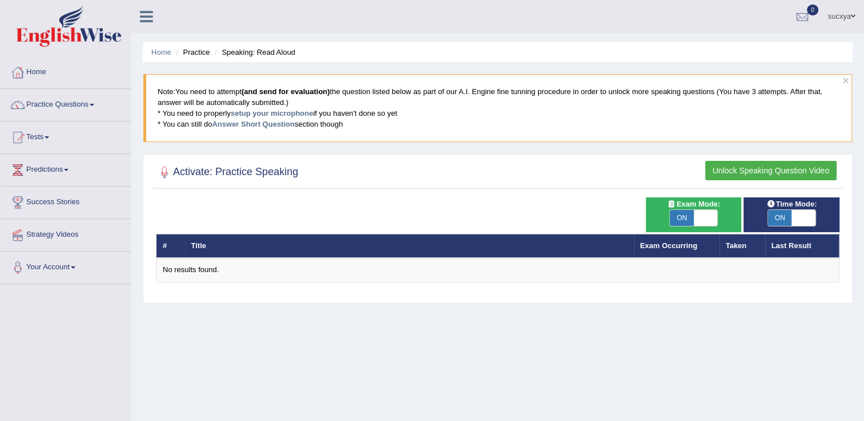
click at [254, 166] on h2 "Activate: Practice Speaking" at bounding box center [227, 172] width 142 height 17
click at [750, 170] on button "Unlock Speaking Question Video" at bounding box center [770, 170] width 131 height 19
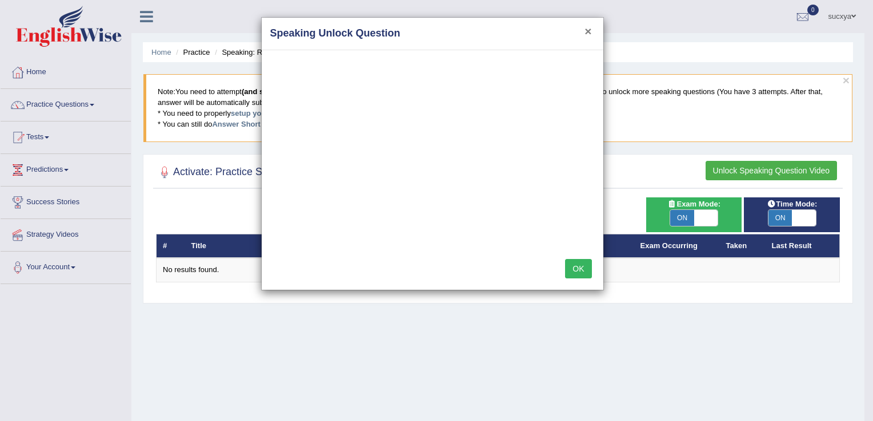
click at [589, 31] on button "×" at bounding box center [587, 31] width 7 height 12
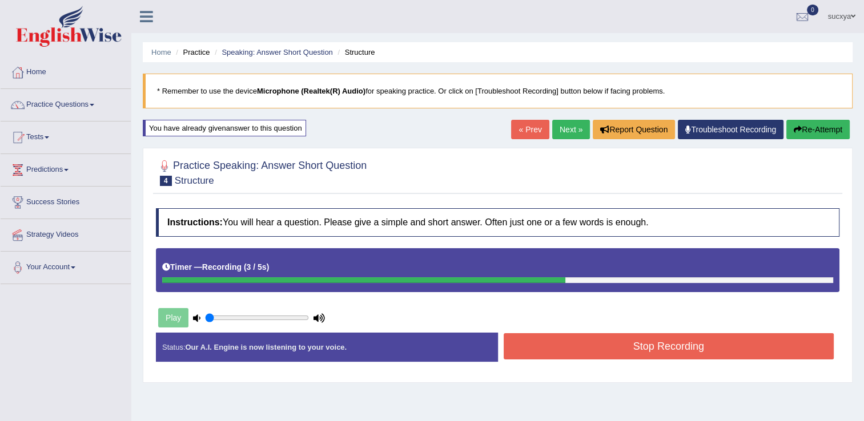
click at [649, 347] on button "Stop Recording" at bounding box center [669, 347] width 331 height 26
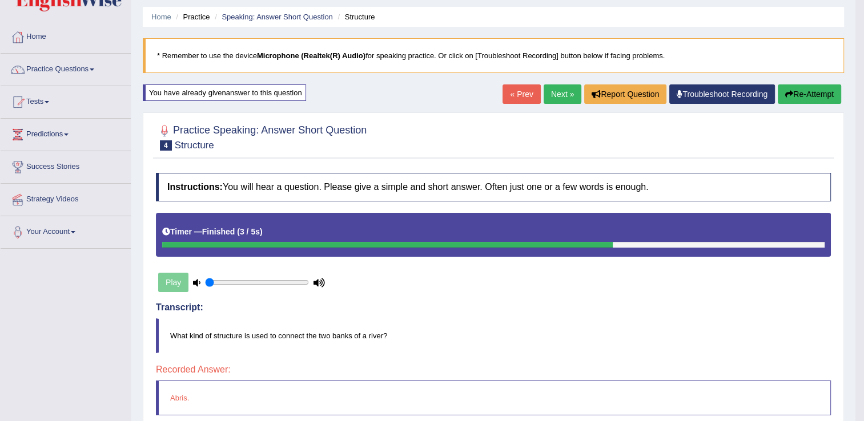
scroll to position [36, 0]
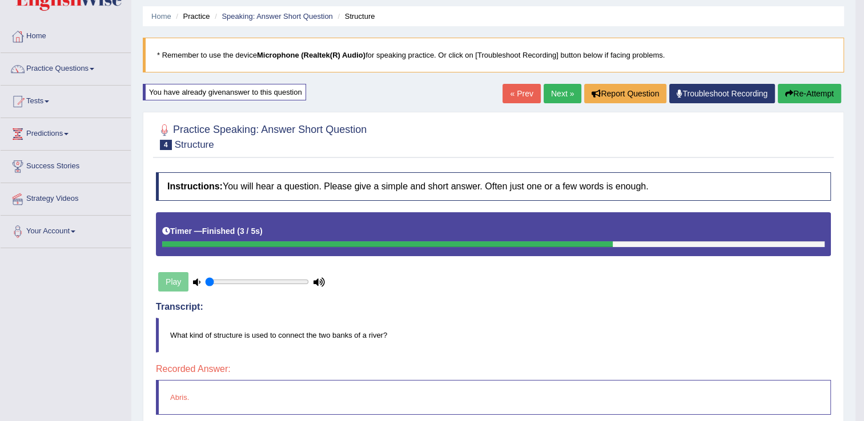
click at [561, 84] on link "Next »" at bounding box center [563, 93] width 38 height 19
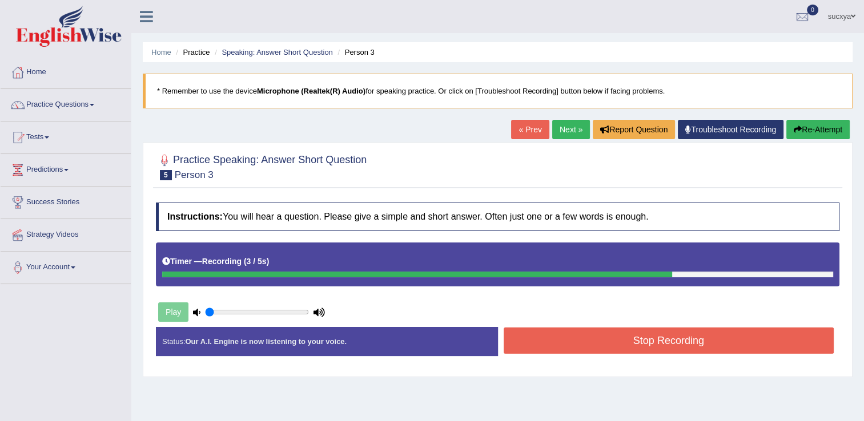
click at [700, 337] on button "Stop Recording" at bounding box center [669, 341] width 331 height 26
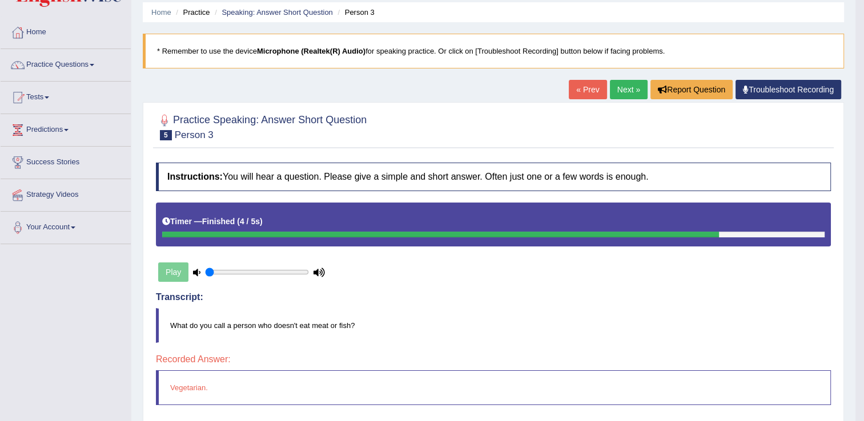
scroll to position [39, 0]
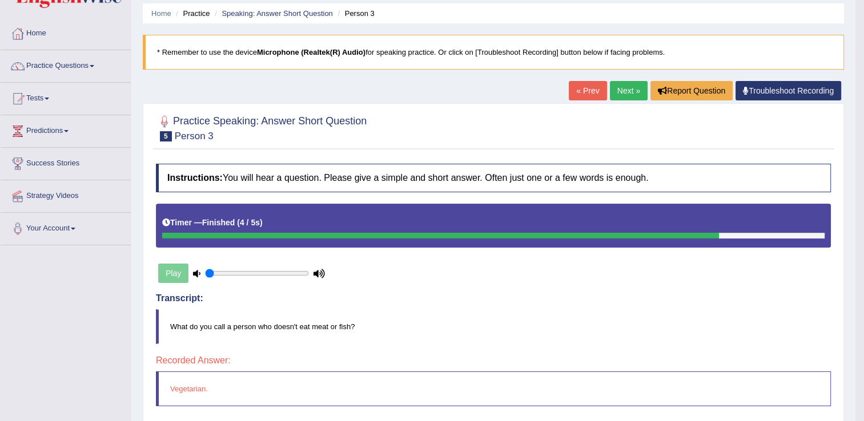
click at [633, 90] on link "Next »" at bounding box center [629, 90] width 38 height 19
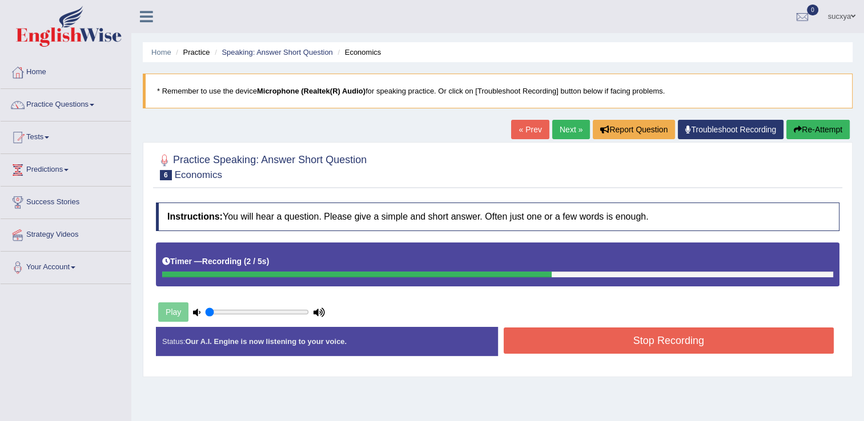
click at [531, 337] on button "Stop Recording" at bounding box center [669, 341] width 331 height 26
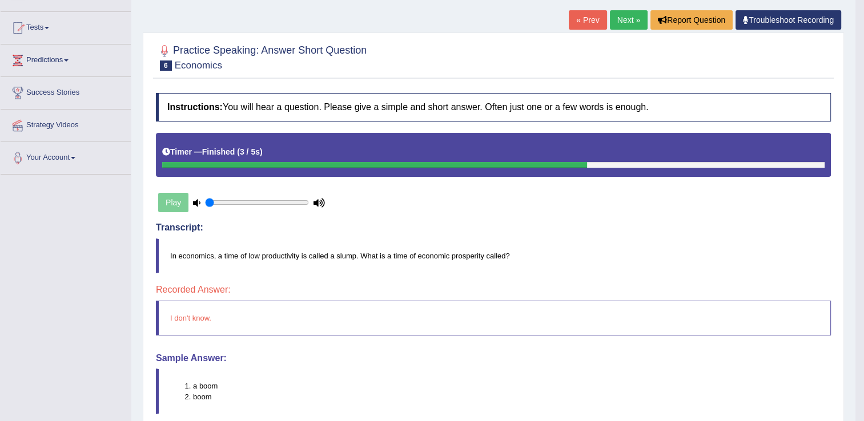
scroll to position [110, 0]
click at [631, 19] on link "Next »" at bounding box center [629, 19] width 38 height 19
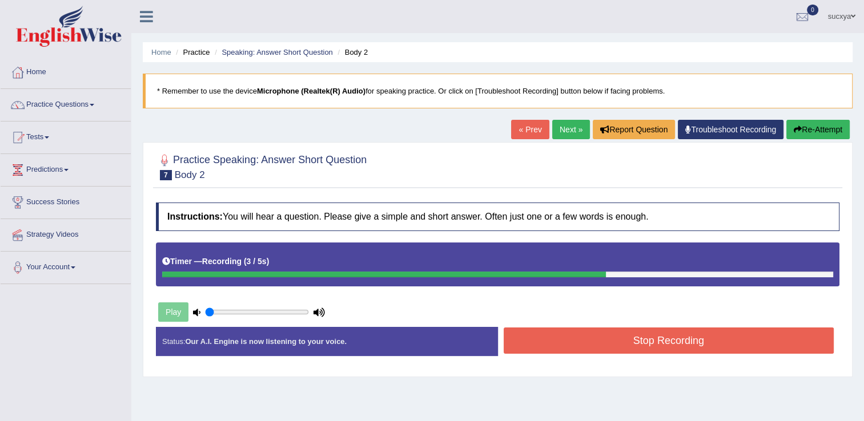
click at [660, 343] on button "Stop Recording" at bounding box center [669, 341] width 331 height 26
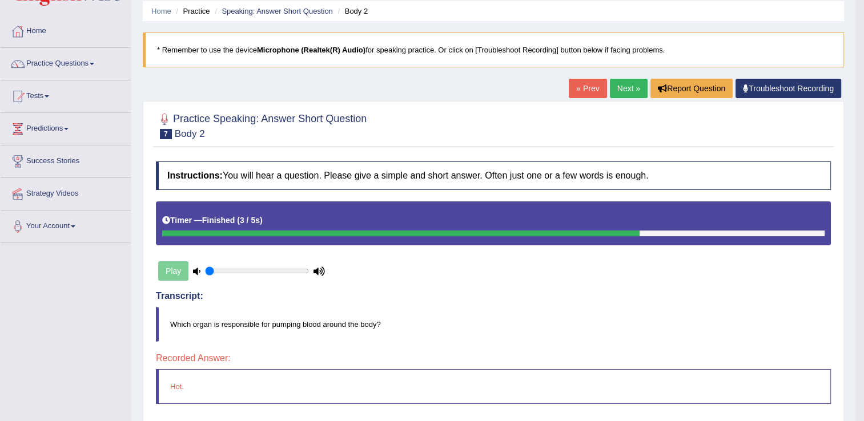
scroll to position [41, 0]
click at [675, 83] on button "Report Question" at bounding box center [692, 88] width 82 height 19
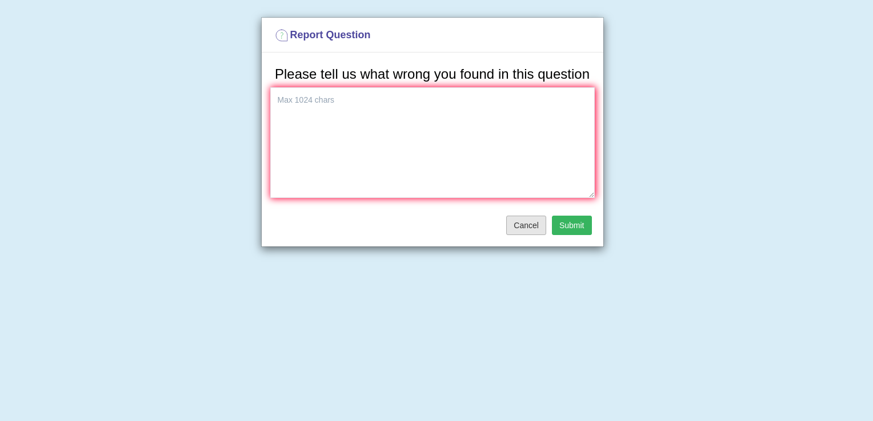
click at [524, 227] on button "Cancel" at bounding box center [526, 225] width 40 height 19
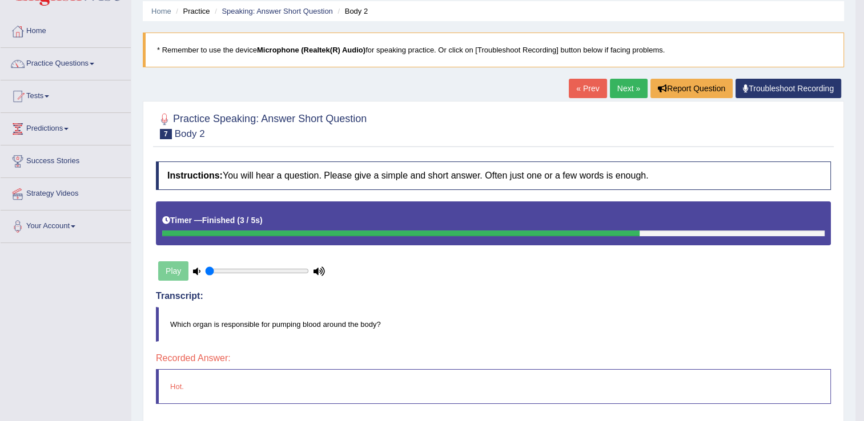
scroll to position [0, 0]
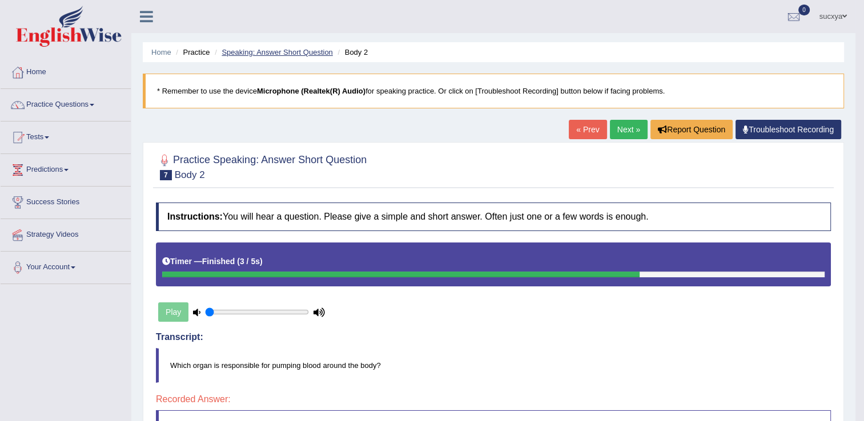
click at [309, 51] on link "Speaking: Answer Short Question" at bounding box center [277, 52] width 111 height 9
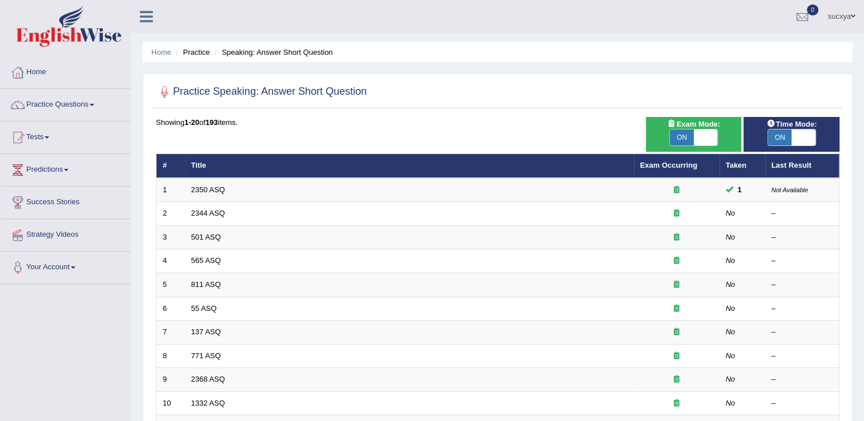
click at [192, 49] on li "Practice" at bounding box center [191, 52] width 37 height 11
click at [90, 102] on link "Practice Questions" at bounding box center [66, 103] width 130 height 29
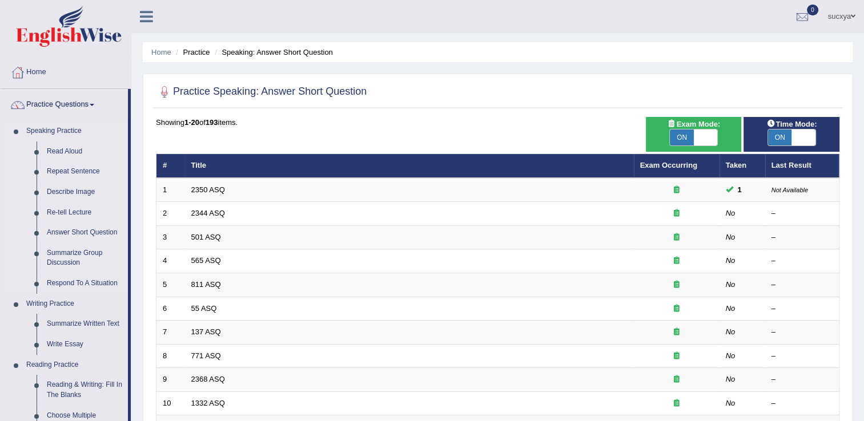
click at [57, 150] on link "Read Aloud" at bounding box center [85, 152] width 86 height 21
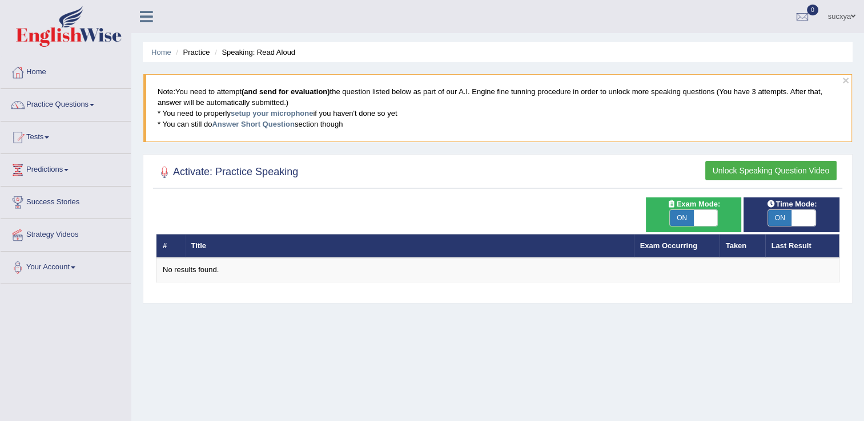
click at [738, 172] on button "Unlock Speaking Question Video" at bounding box center [770, 170] width 131 height 19
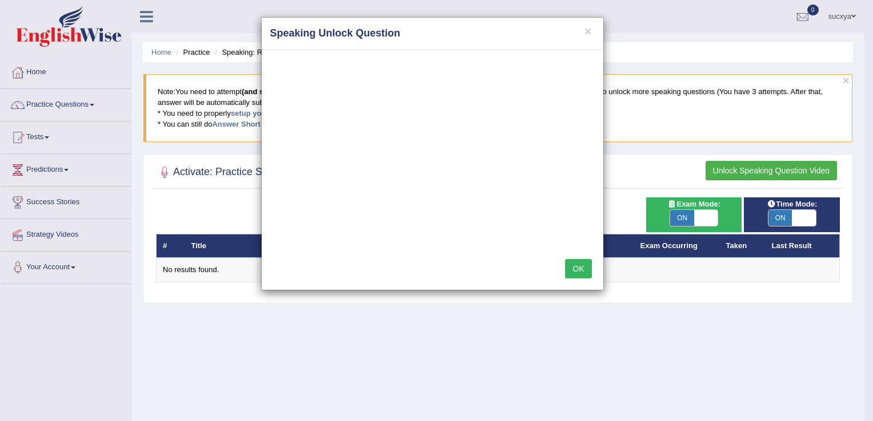
click at [75, 264] on div "× Speaking Unlock Question OK" at bounding box center [436, 210] width 873 height 421
click at [75, 265] on div "× Speaking Unlock Question OK" at bounding box center [436, 210] width 873 height 421
click at [587, 31] on button "×" at bounding box center [587, 31] width 7 height 12
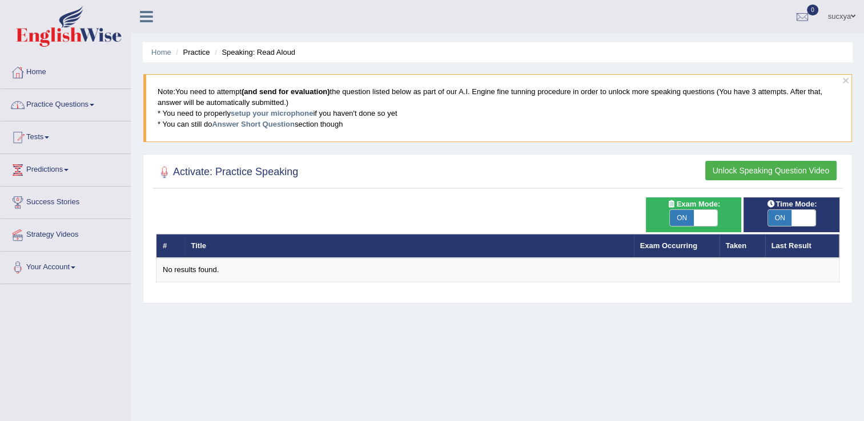
click at [41, 72] on link "Home" at bounding box center [66, 71] width 130 height 29
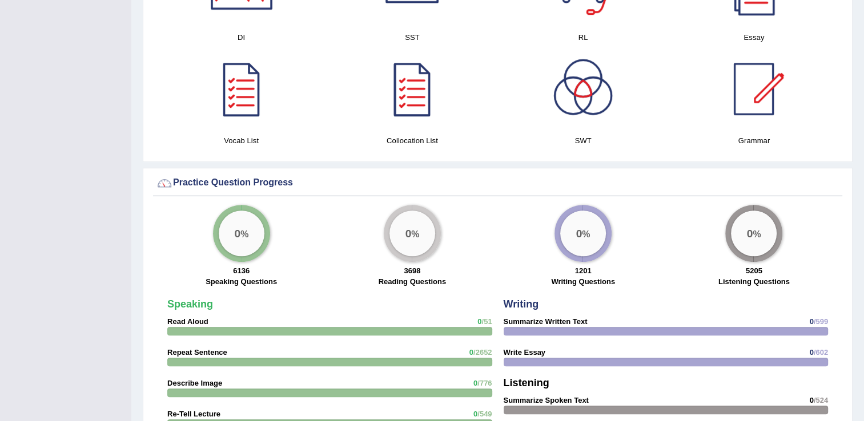
scroll to position [762, 0]
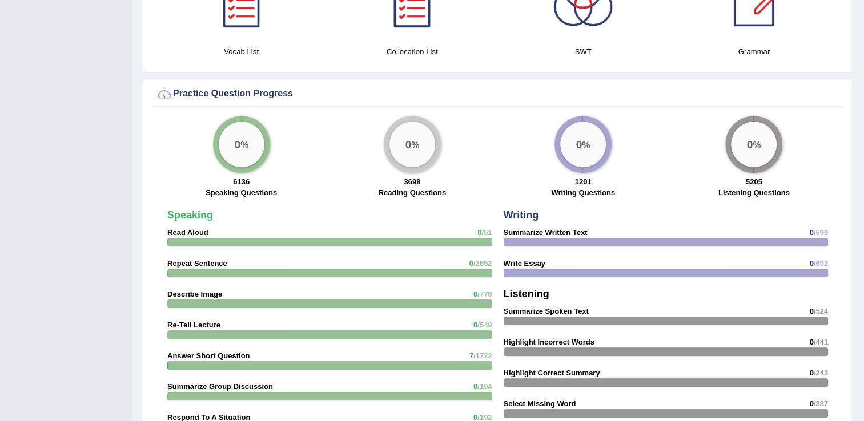
click at [172, 228] on strong "Read Aloud" at bounding box center [187, 232] width 41 height 9
click at [232, 140] on div "0 %" at bounding box center [242, 145] width 46 height 46
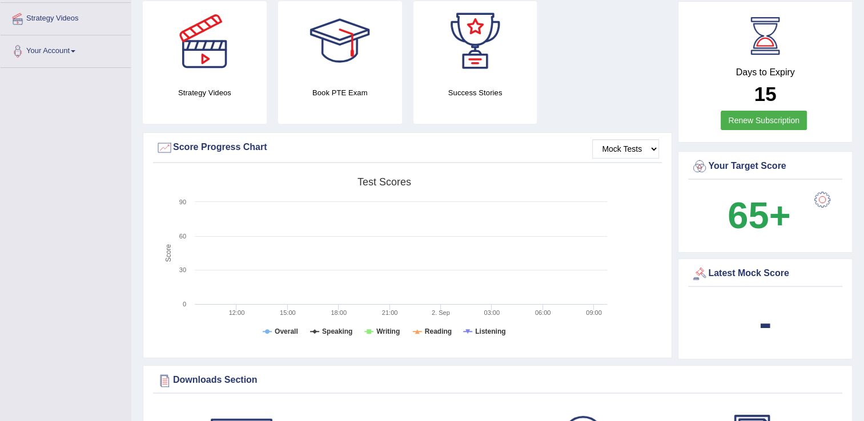
scroll to position [218, 0]
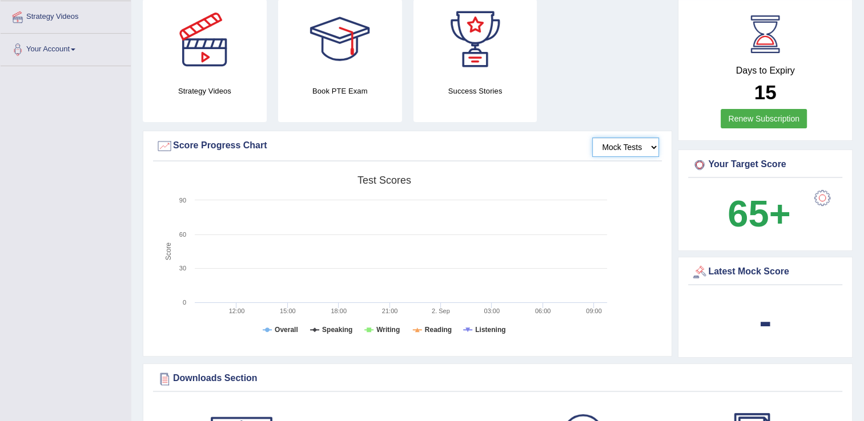
click at [653, 145] on select "Mock Tests" at bounding box center [625, 147] width 67 height 19
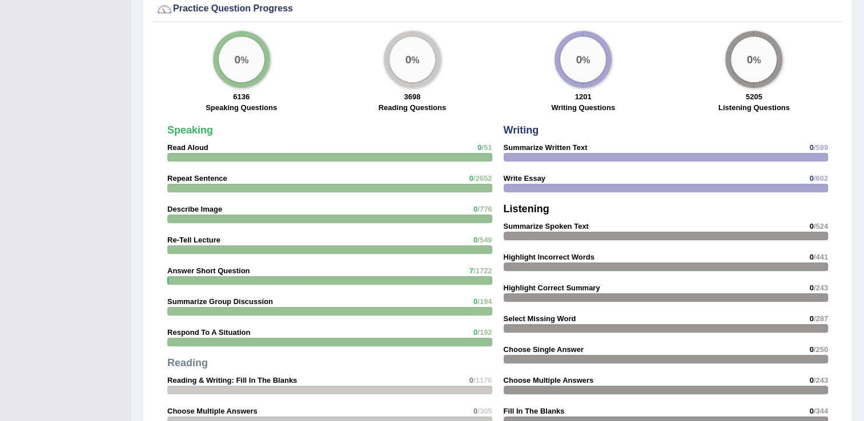
scroll to position [846, 0]
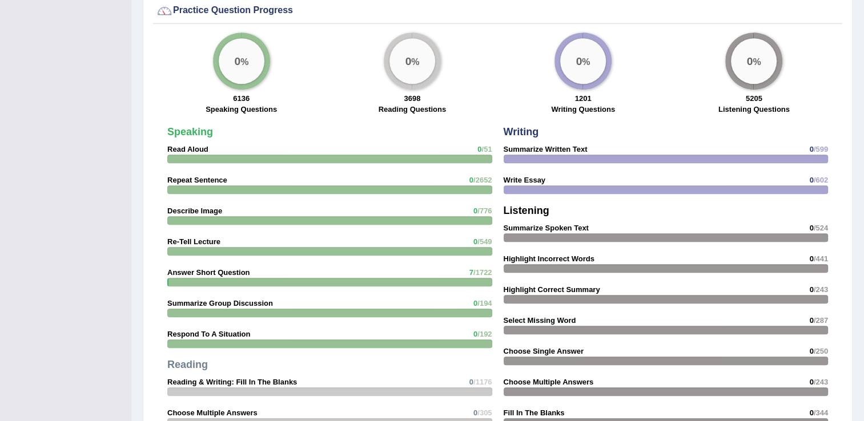
click at [236, 105] on label "Speaking Questions" at bounding box center [241, 109] width 71 height 11
click at [398, 50] on div "0 %" at bounding box center [413, 61] width 46 height 46
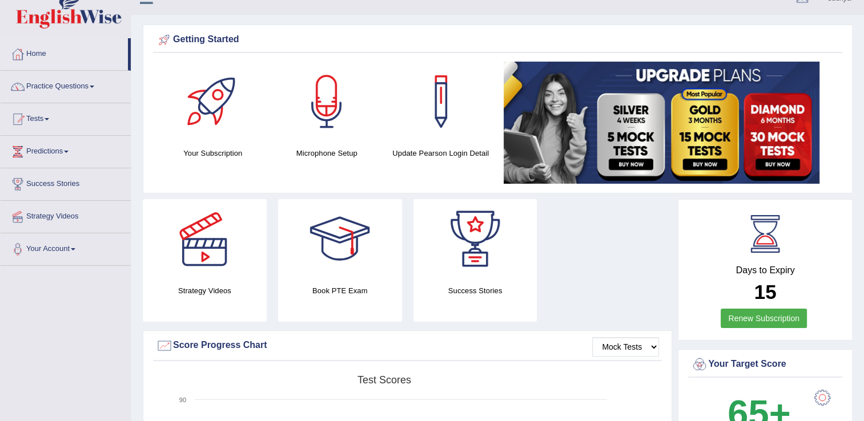
scroll to position [0, 0]
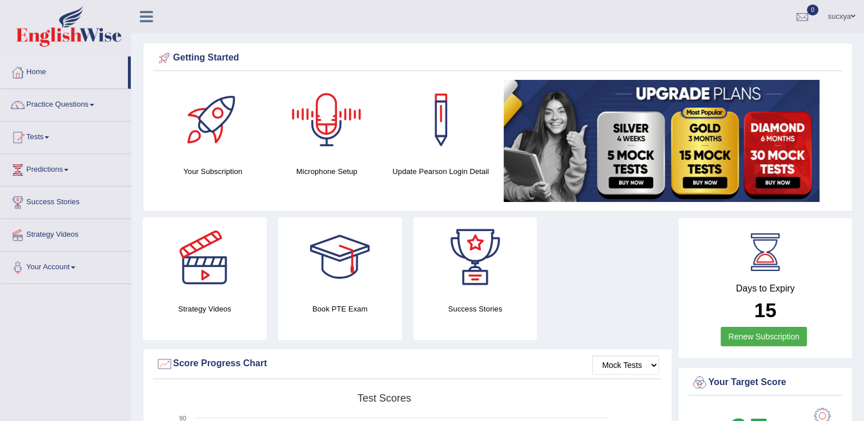
click at [329, 136] on div at bounding box center [327, 120] width 80 height 80
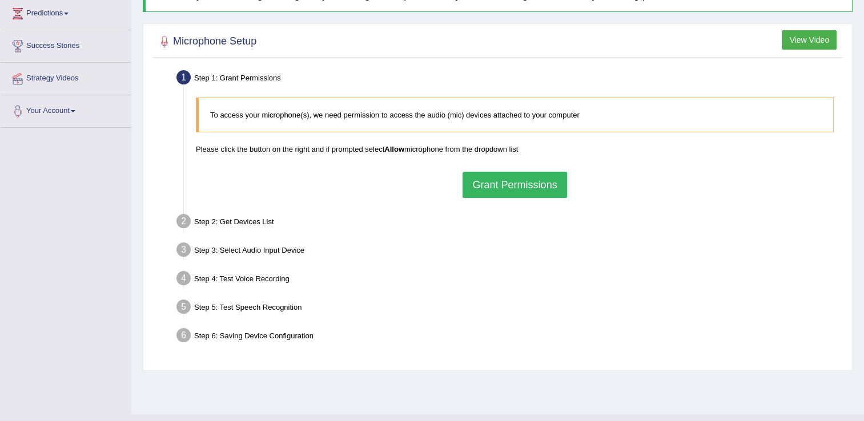
scroll to position [164, 0]
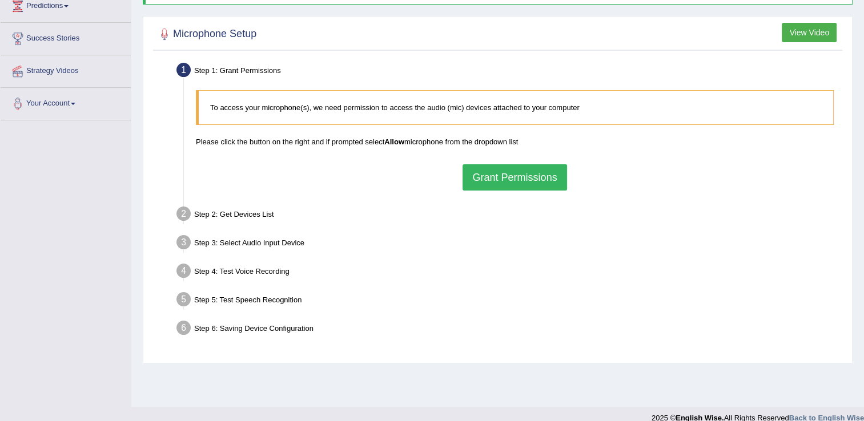
click at [495, 171] on button "Grant Permissions" at bounding box center [515, 177] width 104 height 26
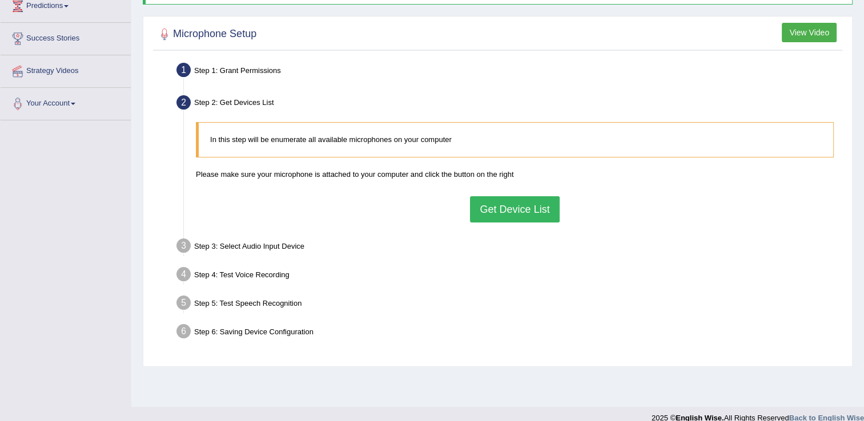
click at [495, 209] on button "Get Device List" at bounding box center [514, 209] width 89 height 26
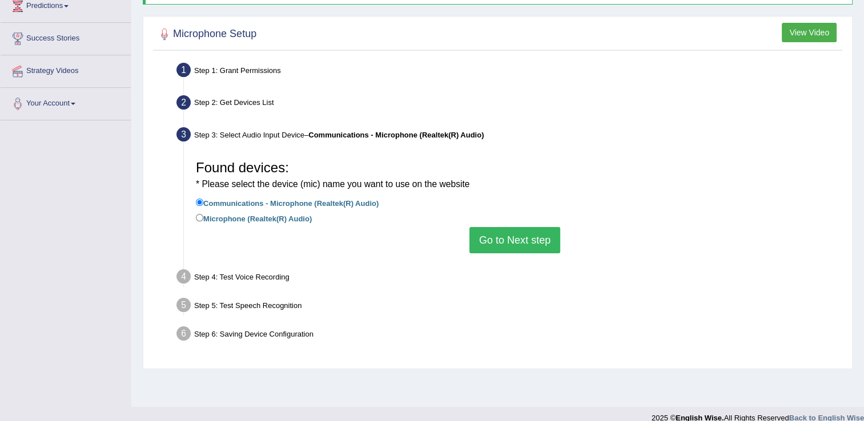
click at [501, 239] on button "Go to Next step" at bounding box center [514, 240] width 91 height 26
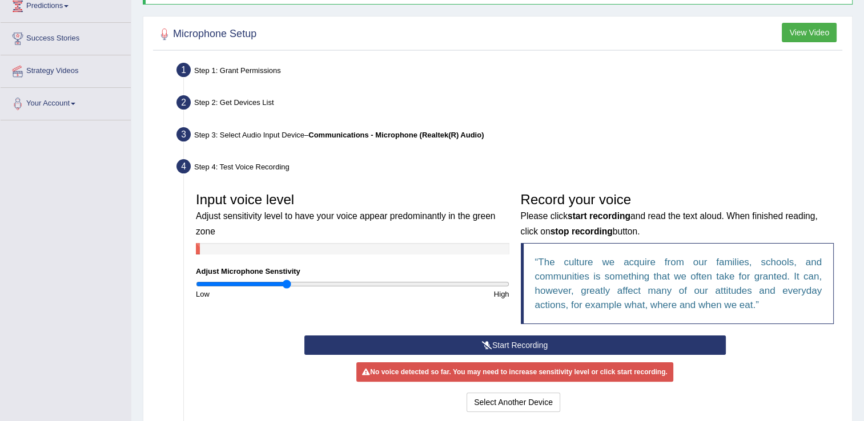
click at [480, 348] on button "Start Recording" at bounding box center [514, 345] width 421 height 19
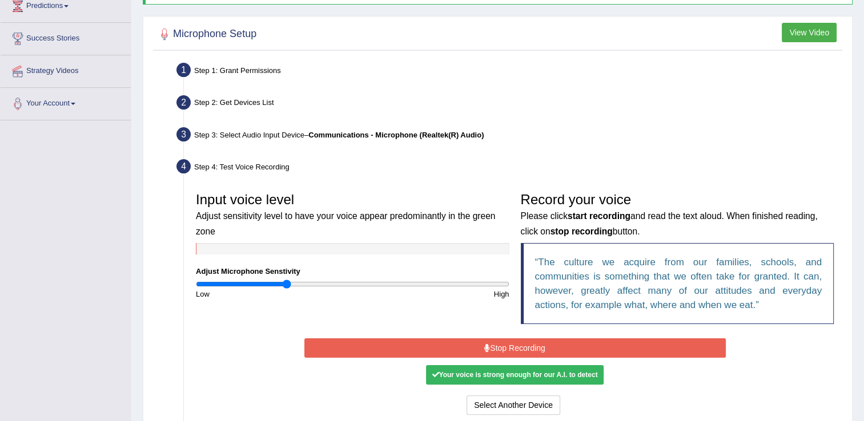
click at [480, 348] on button "Stop Recording" at bounding box center [514, 348] width 421 height 19
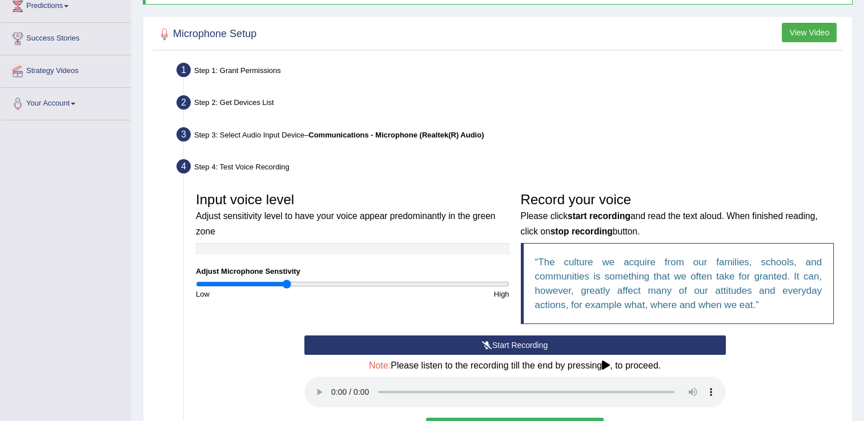
scroll to position [328, 0]
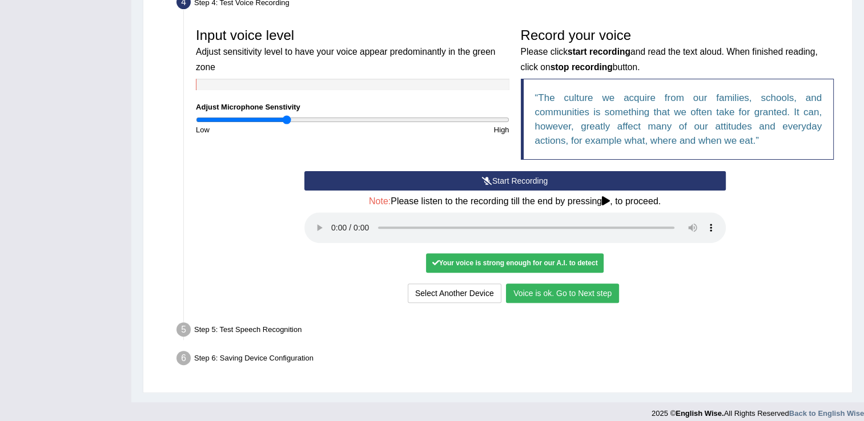
click at [544, 291] on button "Voice is ok. Go to Next step" at bounding box center [562, 293] width 113 height 19
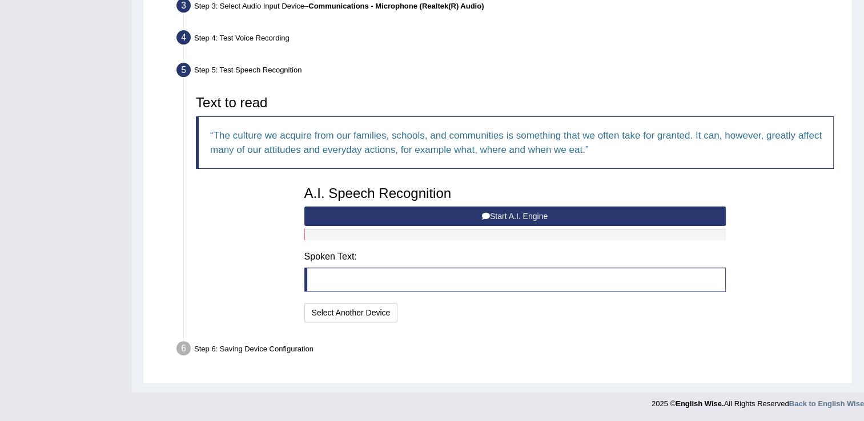
scroll to position [291, 0]
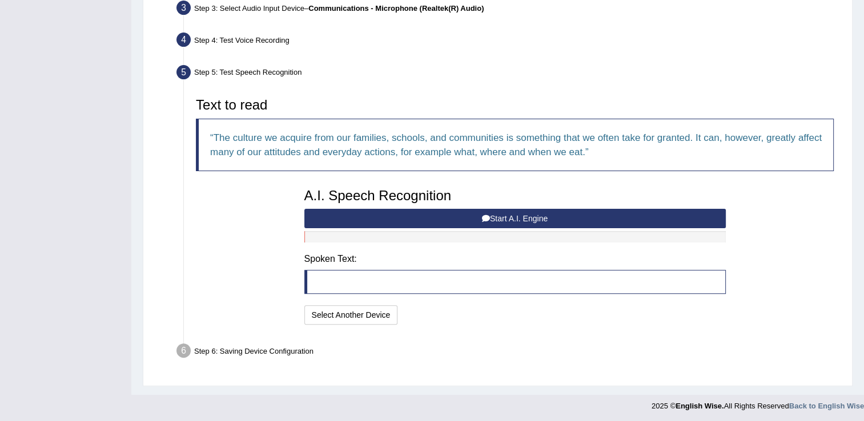
click at [429, 216] on button "Start A.I. Engine" at bounding box center [514, 218] width 421 height 19
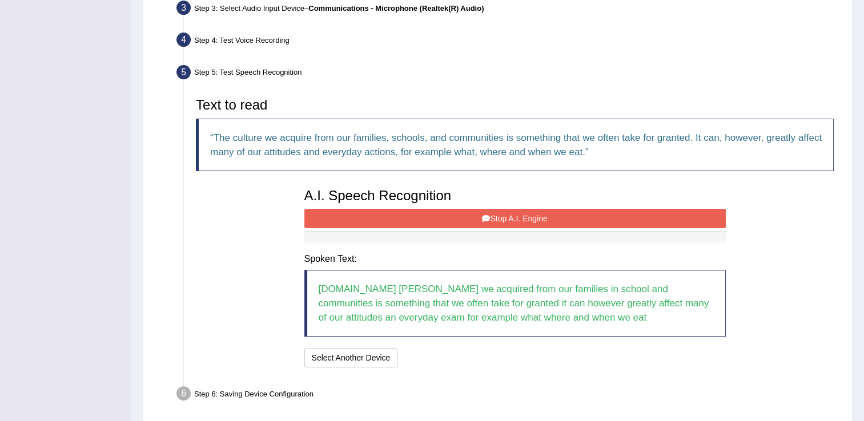
click at [429, 216] on button "Stop A.I. Engine" at bounding box center [514, 218] width 421 height 19
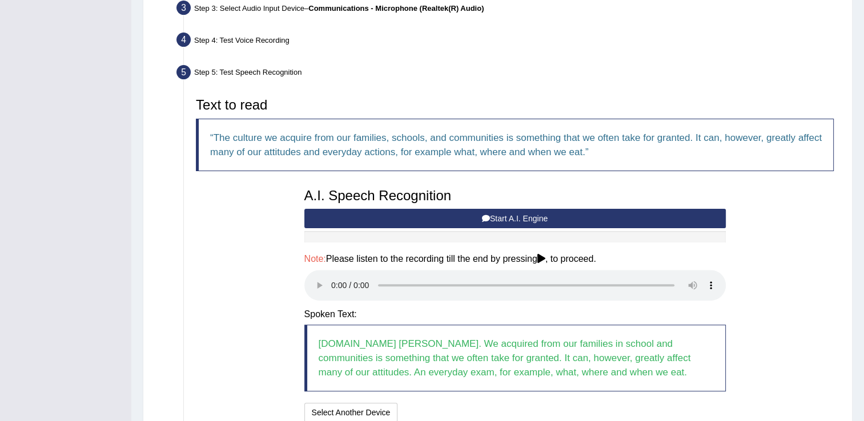
scroll to position [389, 0]
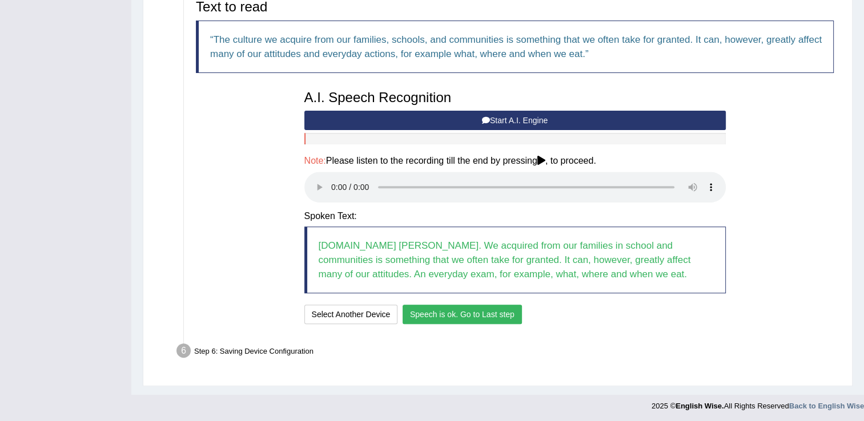
click at [437, 310] on button "Speech is ok. Go to Last step" at bounding box center [462, 314] width 119 height 19
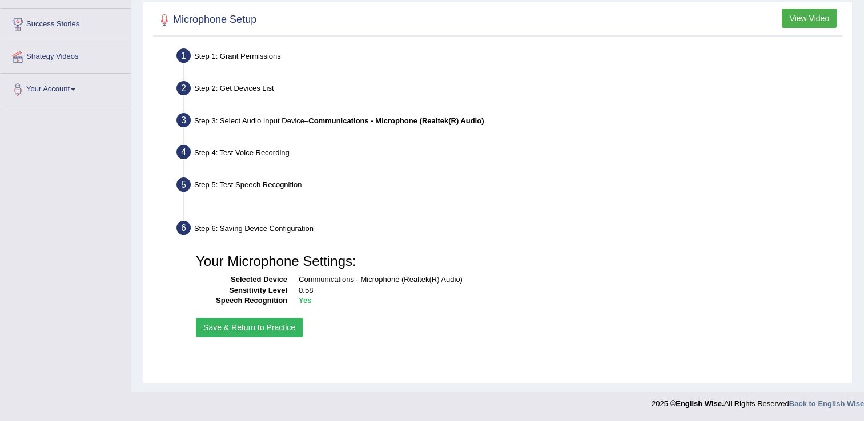
scroll to position [178, 0]
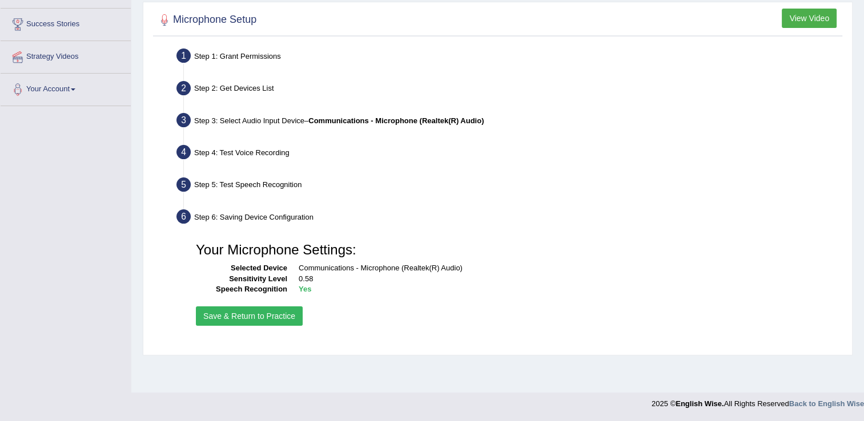
click at [280, 315] on button "Save & Return to Practice" at bounding box center [249, 316] width 107 height 19
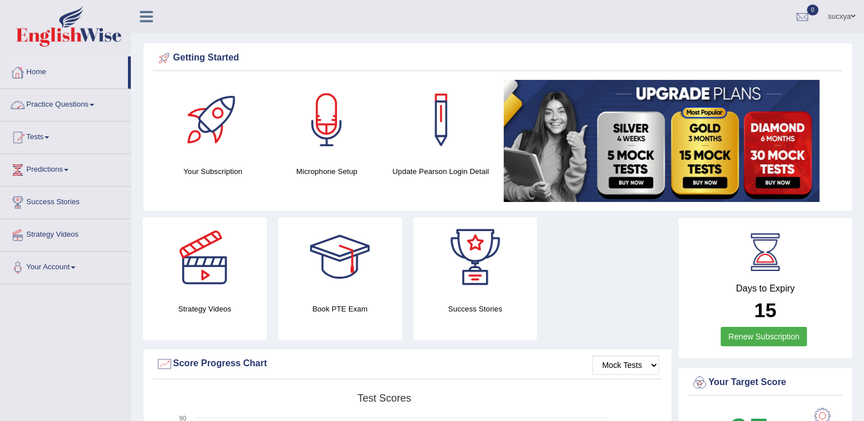
click at [62, 101] on link "Practice Questions" at bounding box center [66, 103] width 130 height 29
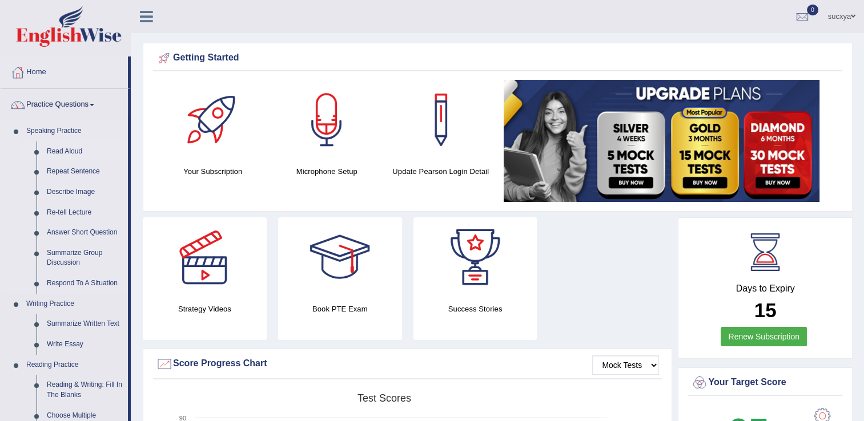
click at [69, 151] on link "Read Aloud" at bounding box center [85, 152] width 86 height 21
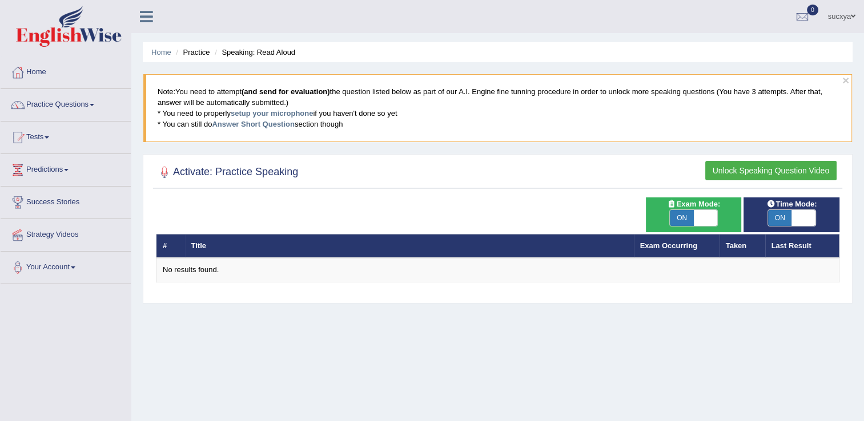
click at [276, 168] on h2 "Activate: Practice Speaking" at bounding box center [227, 172] width 142 height 17
click at [228, 175] on h2 "Activate: Practice Speaking" at bounding box center [227, 172] width 142 height 17
click at [39, 236] on link "Strategy Videos" at bounding box center [66, 233] width 130 height 29
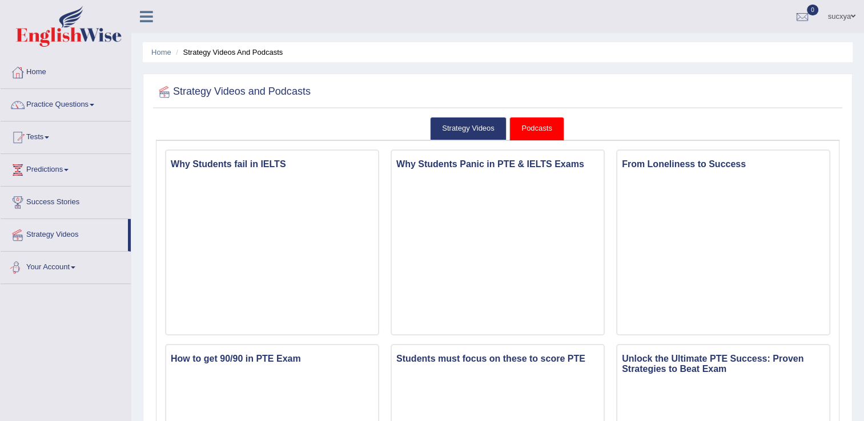
click at [94, 273] on link "Your Account" at bounding box center [66, 266] width 130 height 29
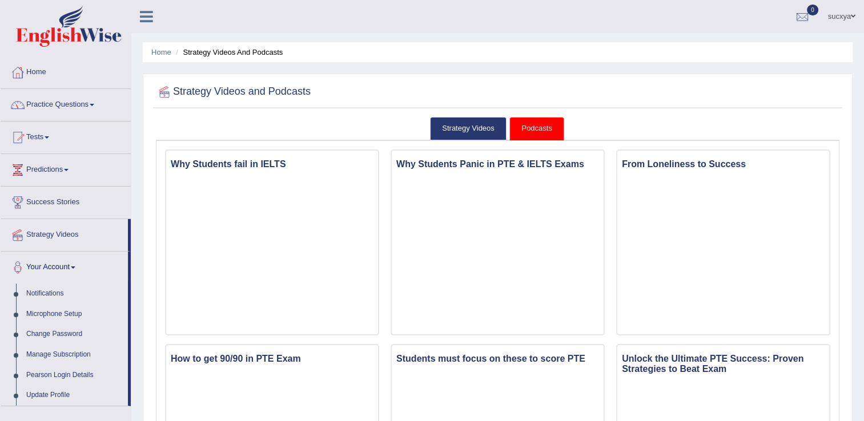
click at [34, 63] on link "Home" at bounding box center [66, 71] width 130 height 29
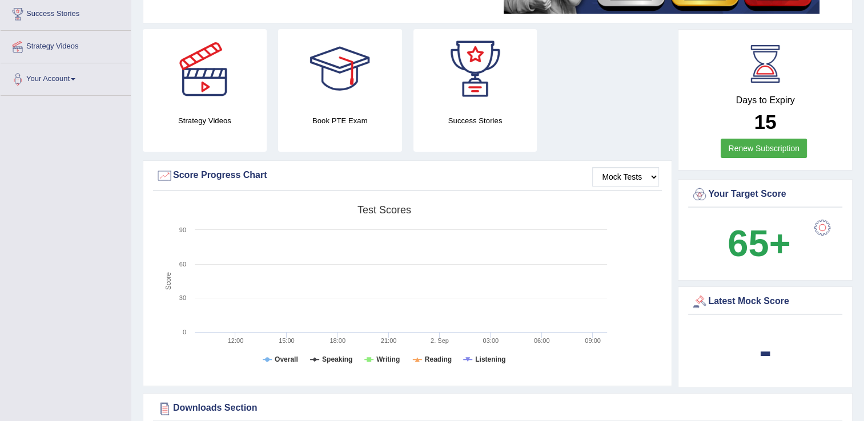
scroll to position [398, 0]
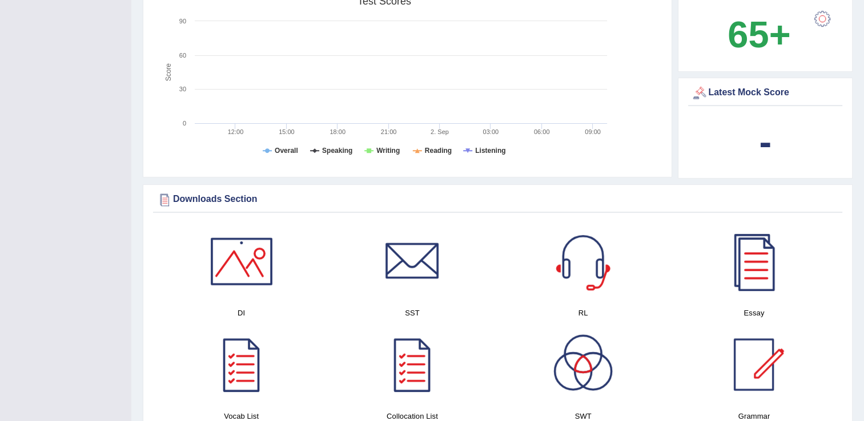
click at [255, 276] on div at bounding box center [242, 262] width 80 height 80
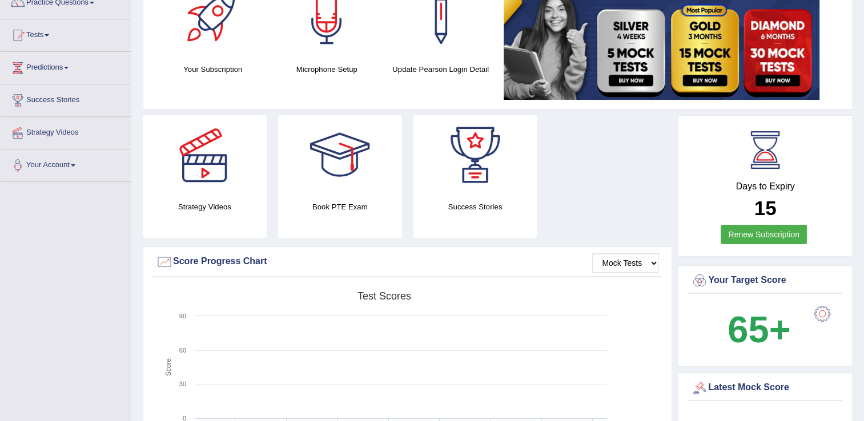
scroll to position [102, 0]
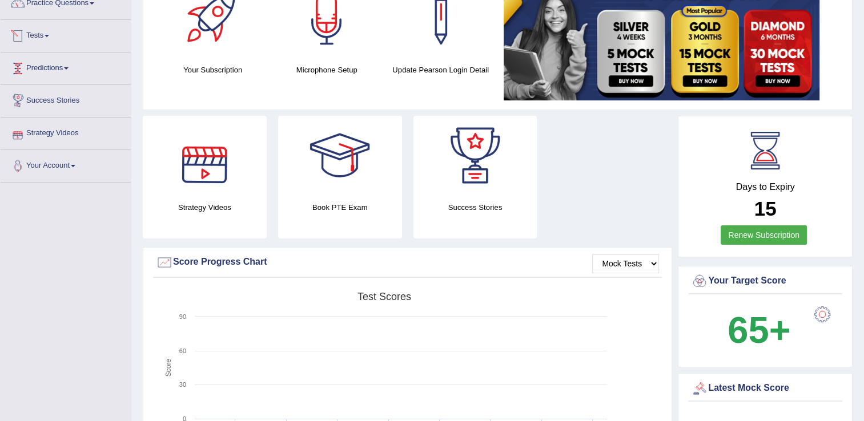
click at [69, 39] on link "Tests" at bounding box center [66, 34] width 130 height 29
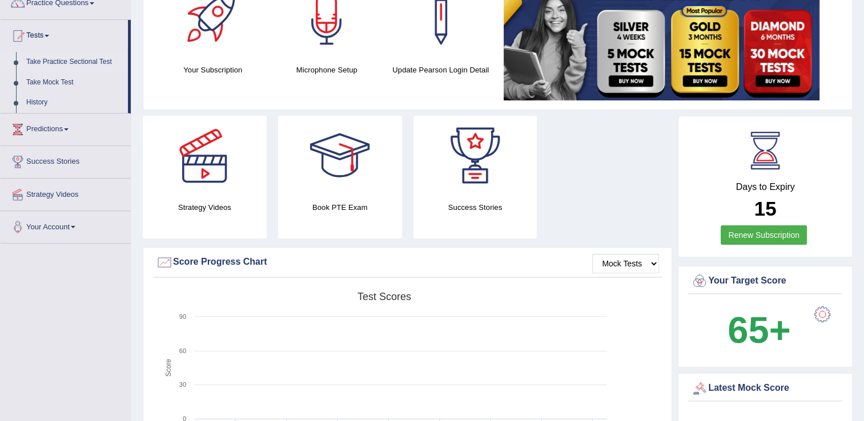
click at [69, 59] on link "Take Practice Sectional Test" at bounding box center [74, 62] width 107 height 21
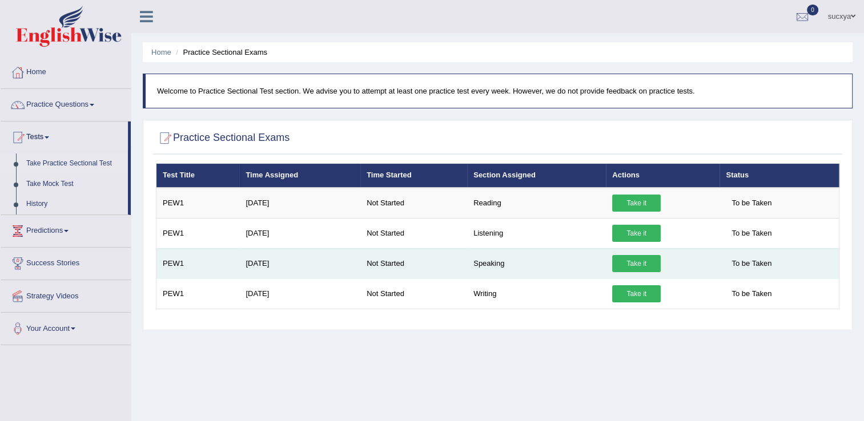
click at [634, 259] on link "Take it" at bounding box center [636, 263] width 49 height 17
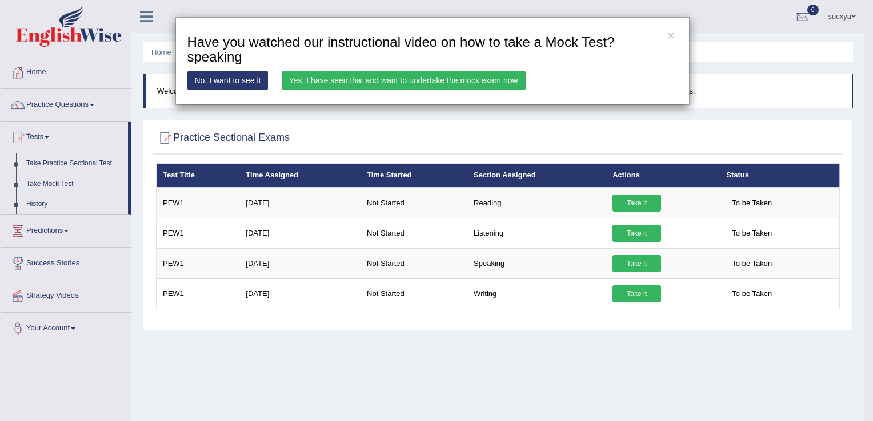
click at [302, 81] on link "Yes, I have seen that and want to undertake the mock exam now" at bounding box center [404, 80] width 244 height 19
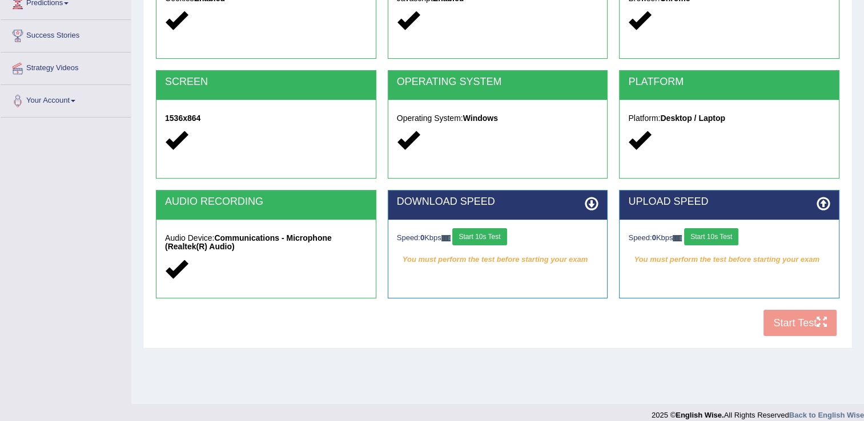
scroll to position [167, 0]
click at [818, 316] on div "COOKIES Cookies Enabled JAVASCRIPT Javascript Enabled BROWSER Browser: Chrome S…" at bounding box center [497, 146] width 689 height 392
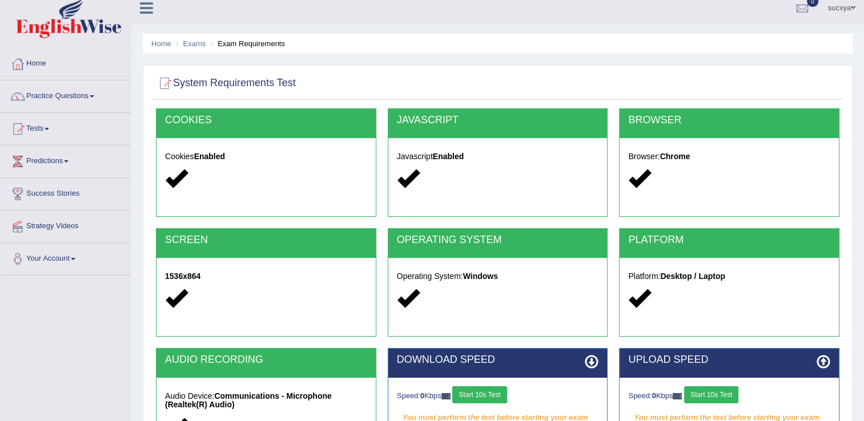
scroll to position [0, 0]
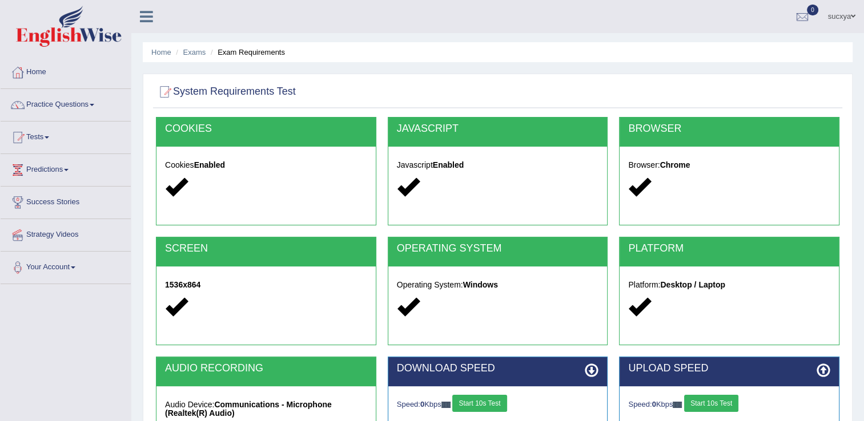
click at [191, 184] on div at bounding box center [266, 187] width 202 height 25
click at [405, 207] on div "Javascript Enabled" at bounding box center [497, 178] width 219 height 62
click at [166, 50] on link "Home" at bounding box center [161, 52] width 20 height 9
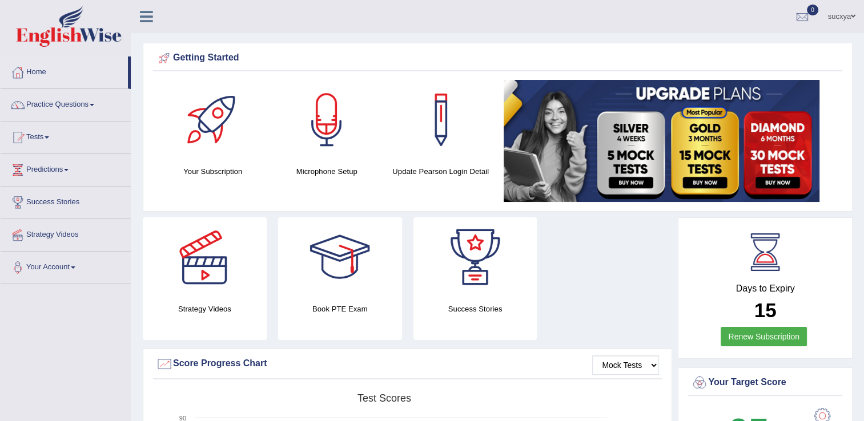
click at [144, 11] on icon at bounding box center [146, 16] width 13 height 15
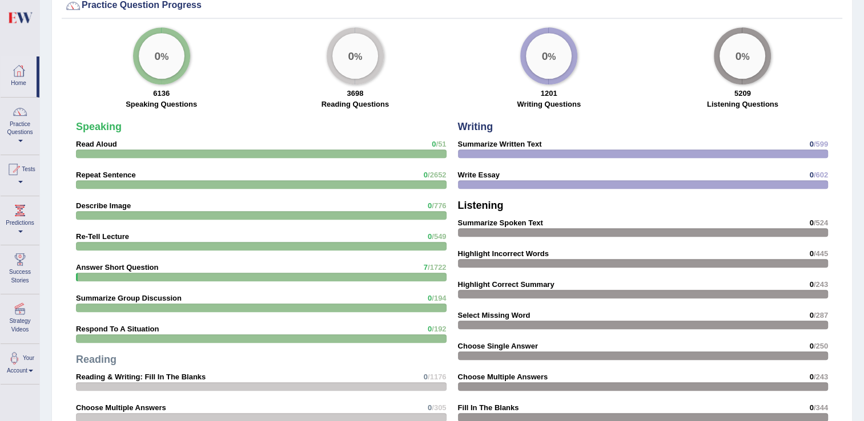
scroll to position [852, 0]
click at [425, 139] on div "Speaking Read Aloud 0 /51 Repeat Sentence 0 /2652 Describe Image 0 /776 Re-Tell…" at bounding box center [261, 320] width 382 height 411
click at [85, 125] on strong "Speaking" at bounding box center [99, 126] width 46 height 11
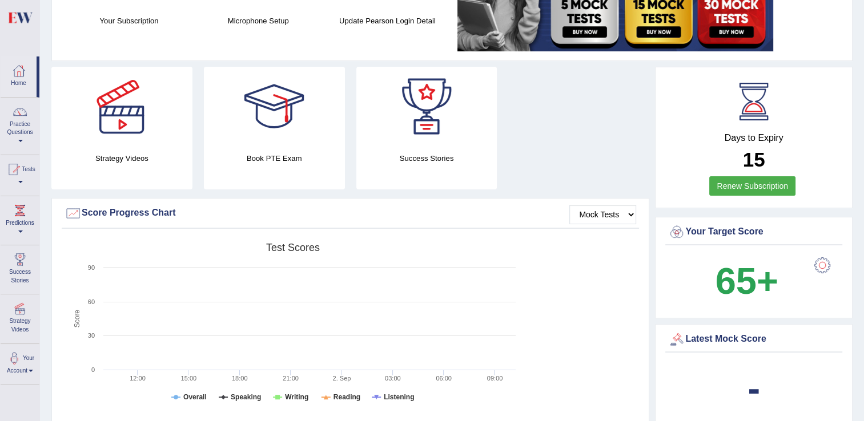
scroll to position [0, 0]
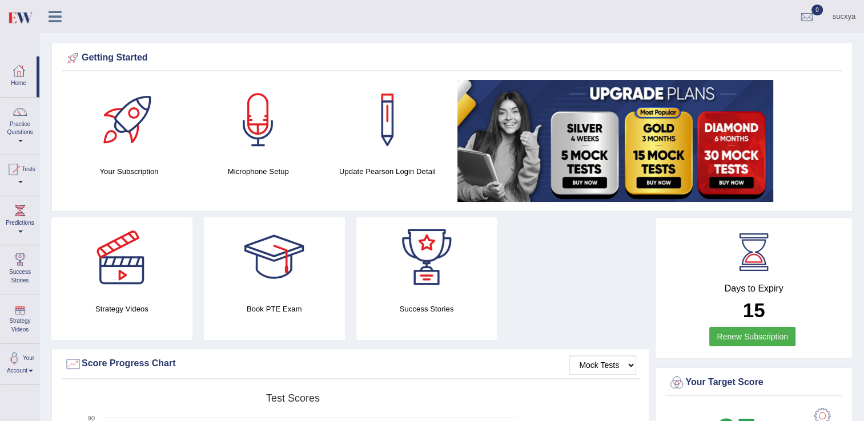
click at [17, 312] on div at bounding box center [19, 308] width 17 height 17
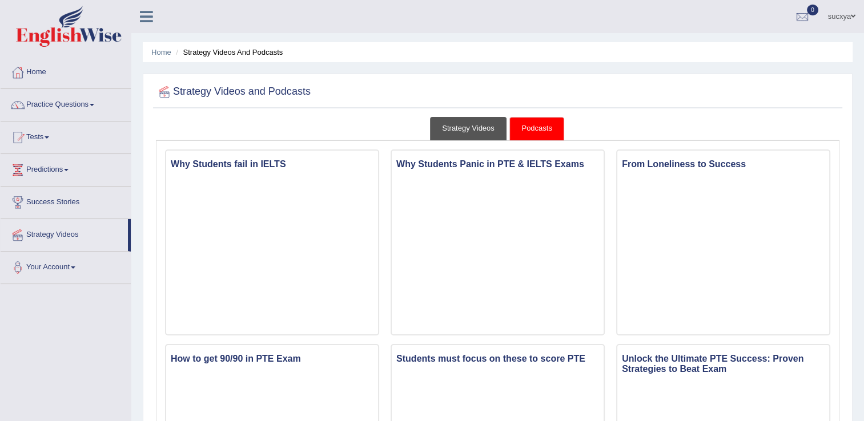
click at [472, 127] on link "Strategy Videos" at bounding box center [468, 128] width 77 height 23
